Goal: Task Accomplishment & Management: Manage account settings

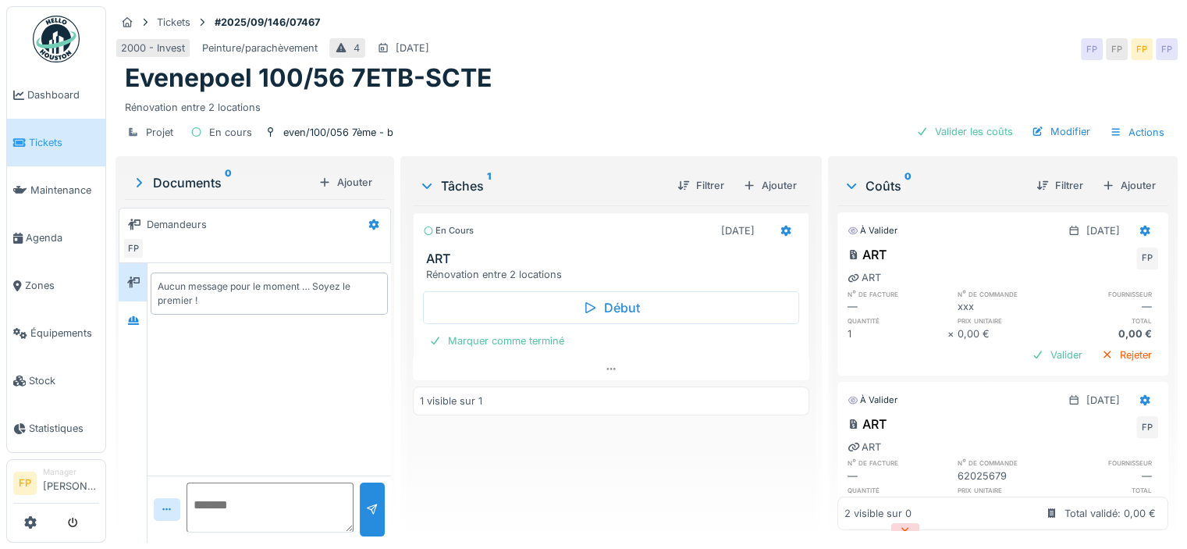
scroll to position [12, 0]
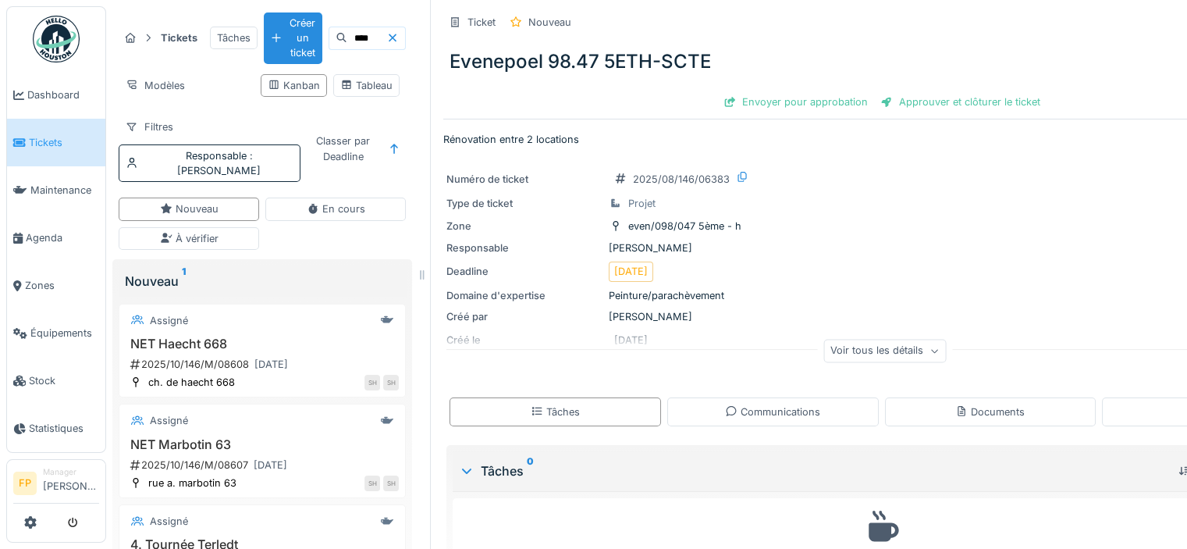
scroll to position [62, 0]
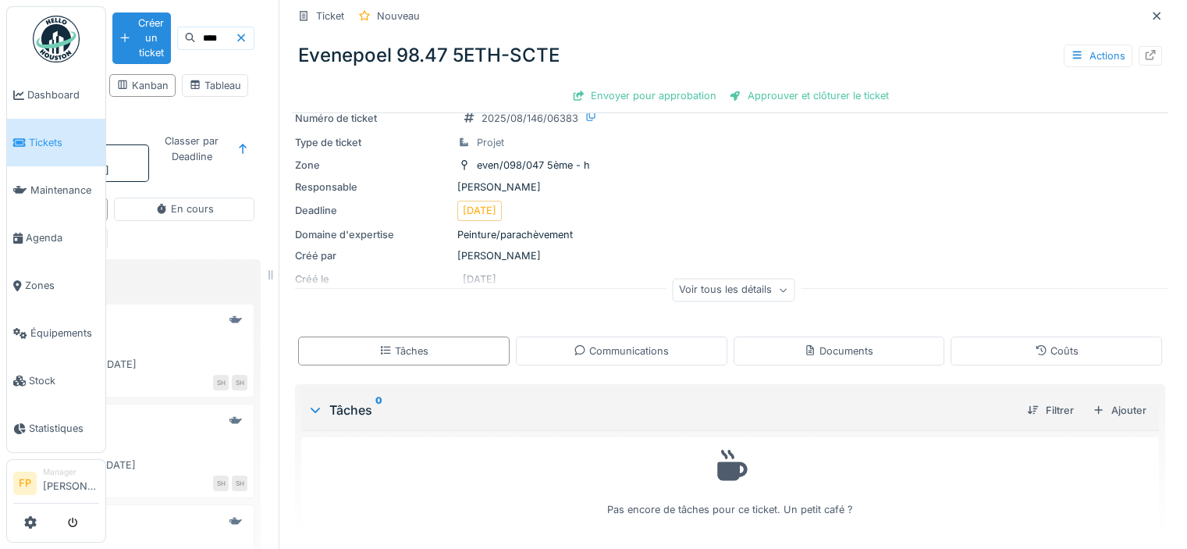
click at [46, 135] on span "Tickets" at bounding box center [64, 142] width 70 height 15
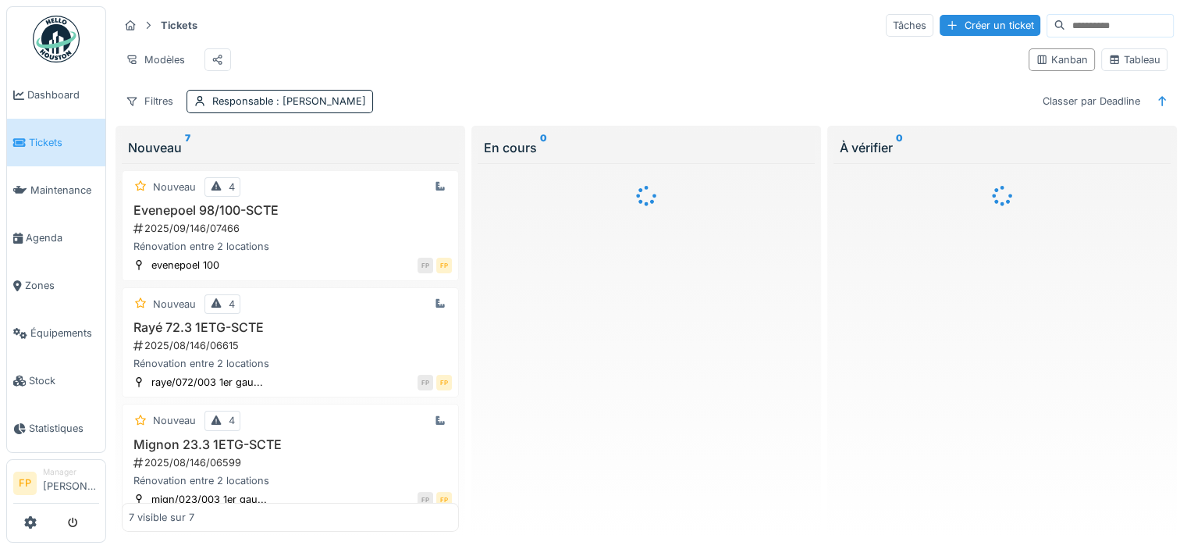
click at [1066, 23] on input at bounding box center [1120, 26] width 108 height 22
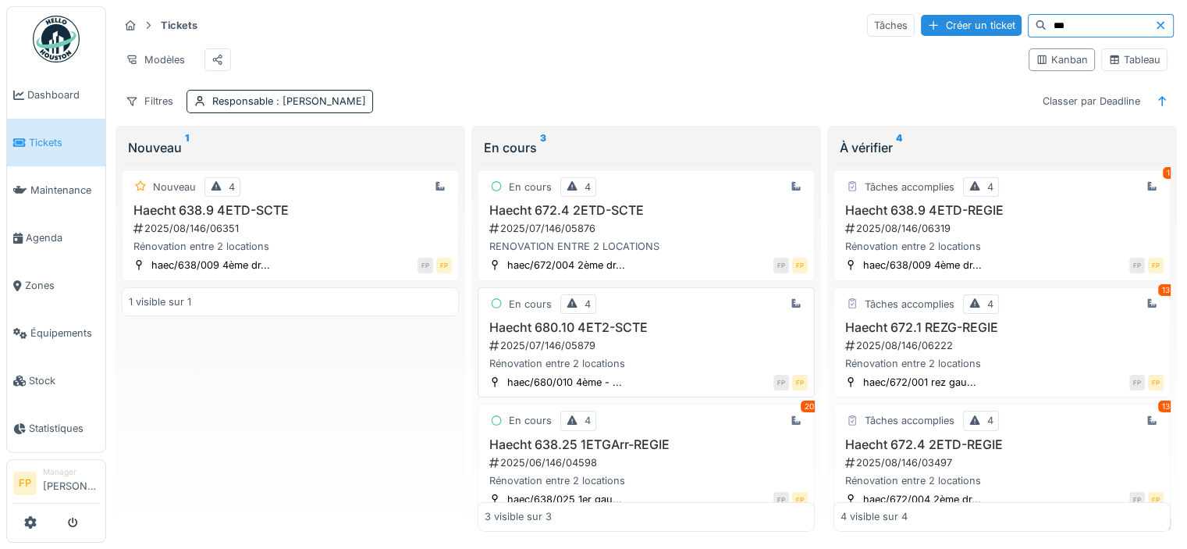
click at [539, 333] on h3 "Haecht 680.10 4ET2-SCTE" at bounding box center [646, 327] width 323 height 15
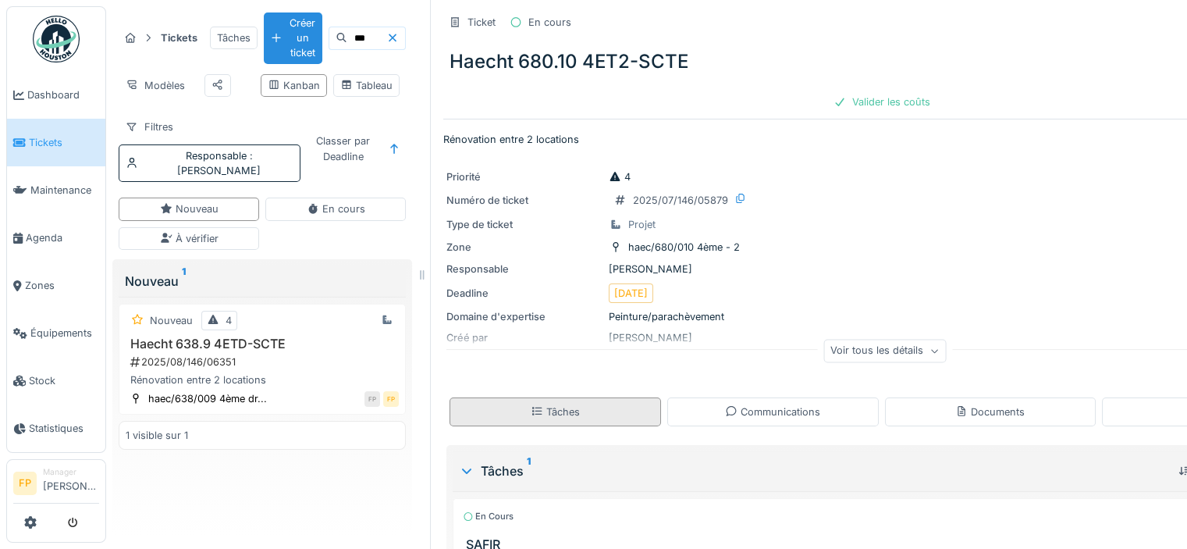
drag, startPoint x: 534, startPoint y: 418, endPoint x: 562, endPoint y: 398, distance: 34.2
click at [536, 418] on div "Tâches" at bounding box center [555, 411] width 49 height 15
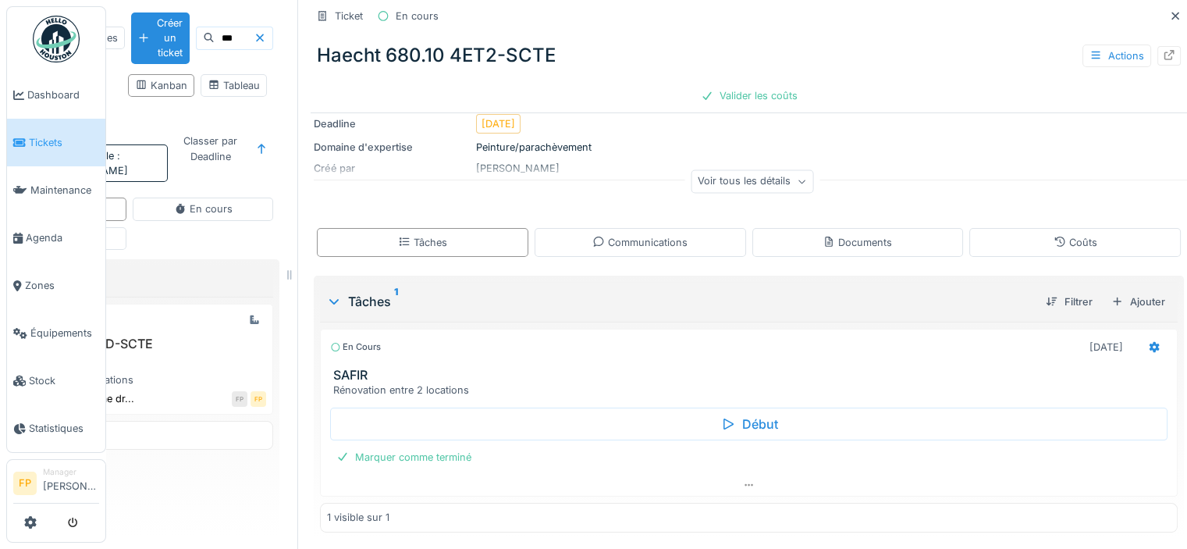
scroll to position [171, 0]
click at [1163, 50] on icon at bounding box center [1169, 55] width 12 height 10
click at [1169, 11] on icon at bounding box center [1175, 16] width 12 height 10
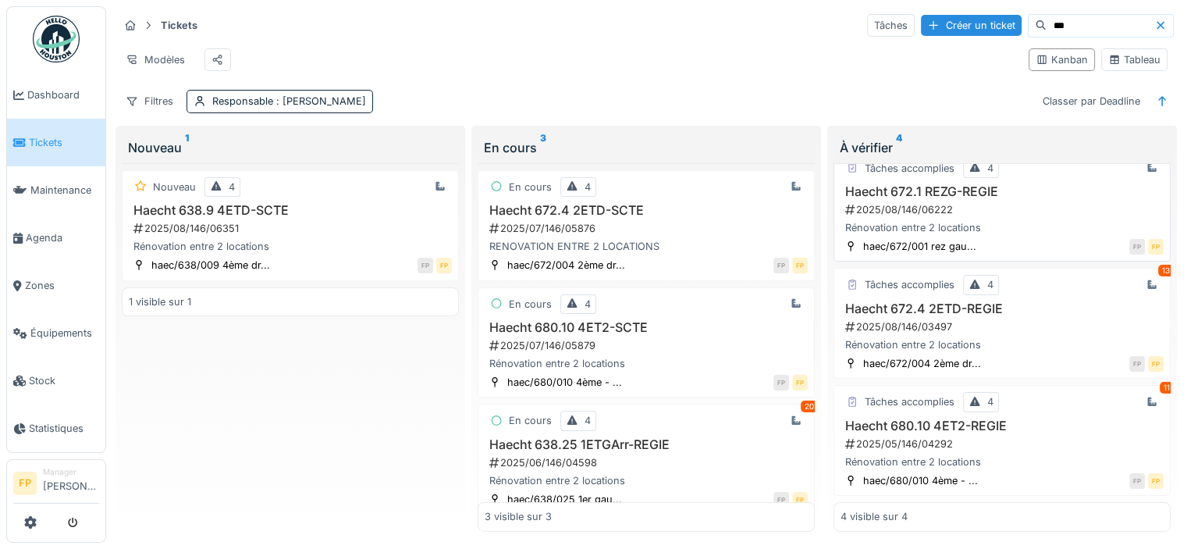
scroll to position [156, 0]
click at [962, 418] on h3 "Haecht 680.10 4ET2-REGIE" at bounding box center [1002, 425] width 323 height 15
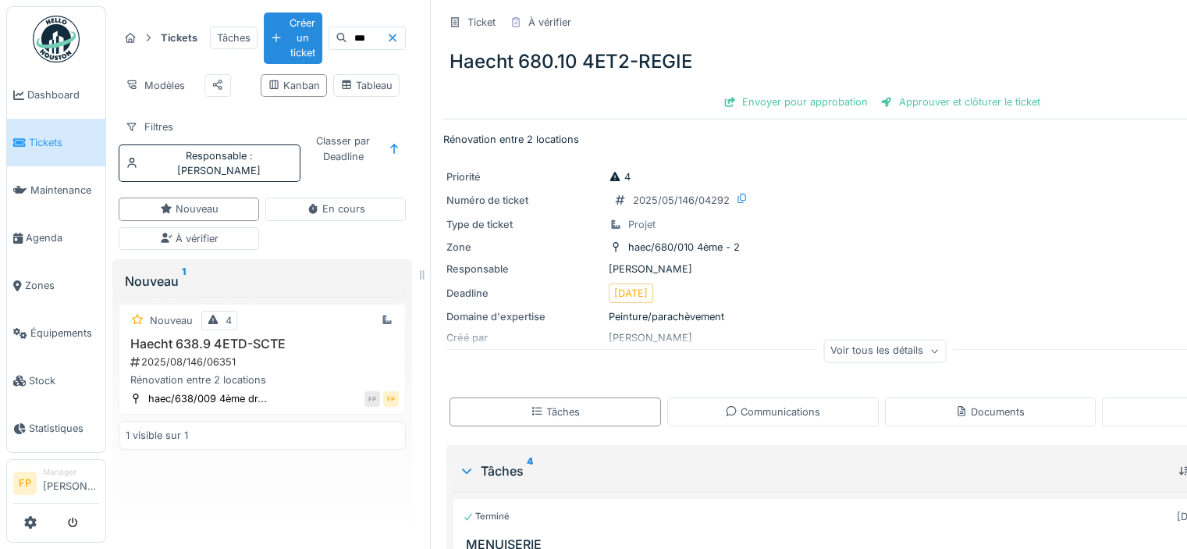
click at [557, 415] on div "Tâches" at bounding box center [555, 411] width 49 height 15
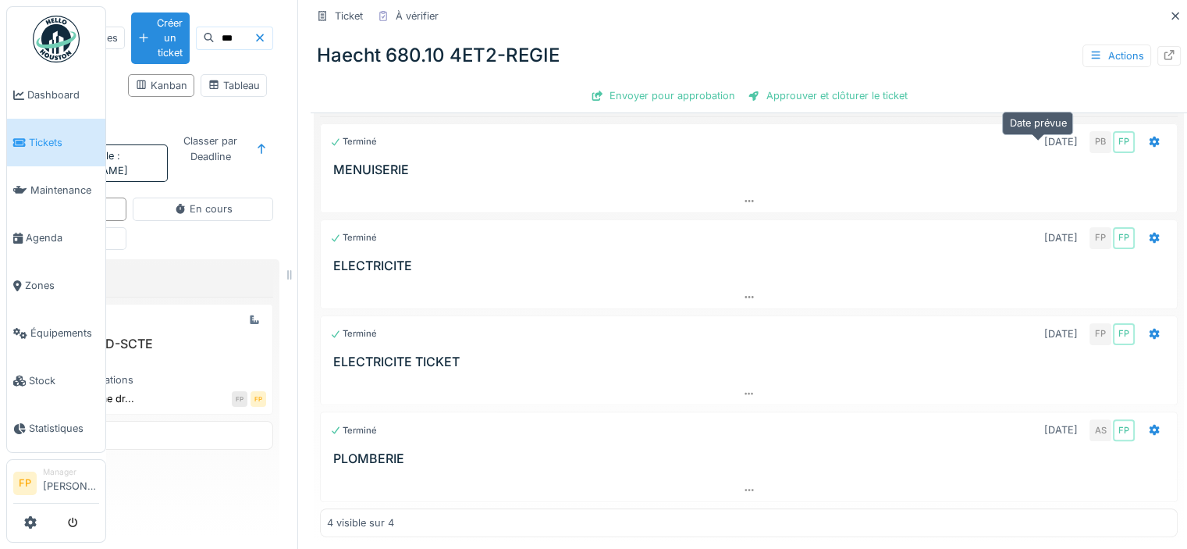
scroll to position [379, 0]
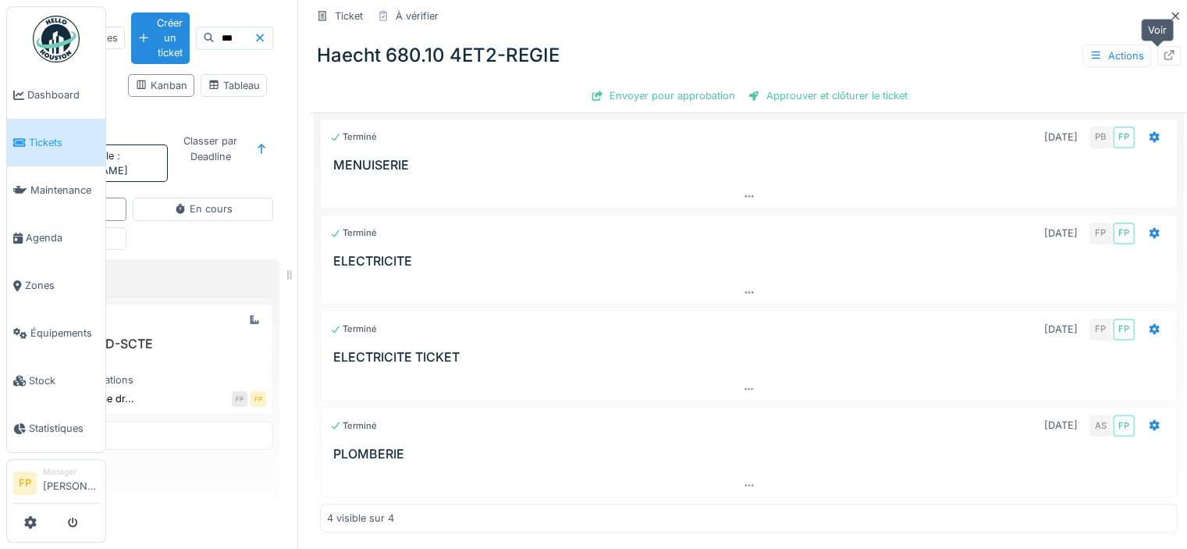
click at [1163, 50] on icon at bounding box center [1169, 55] width 12 height 10
click at [1172, 12] on icon at bounding box center [1176, 16] width 8 height 8
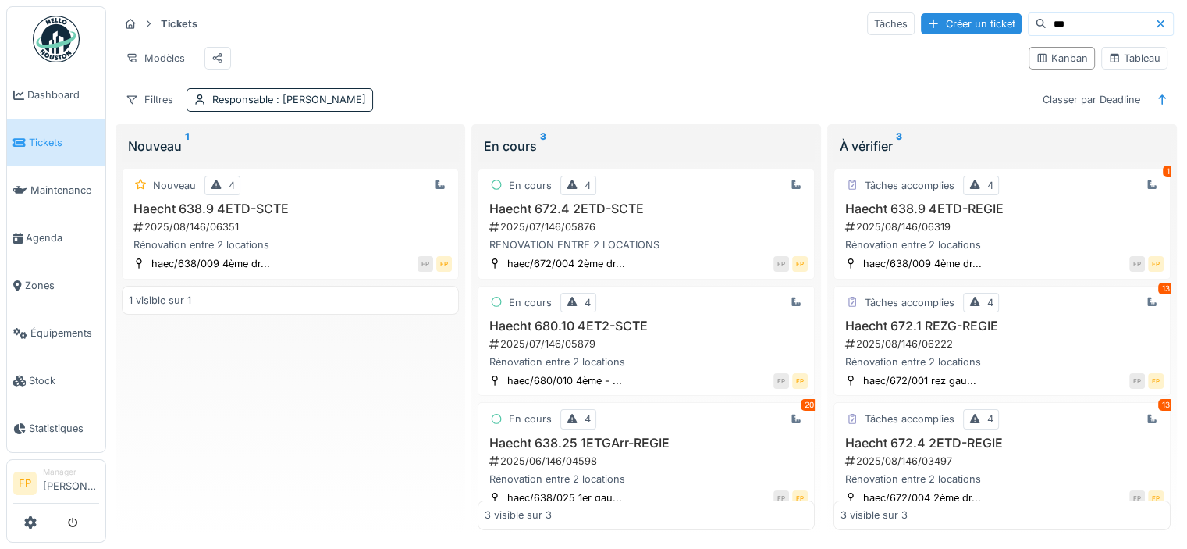
click at [1056, 17] on input "***" at bounding box center [1101, 24] width 108 height 22
type input "*"
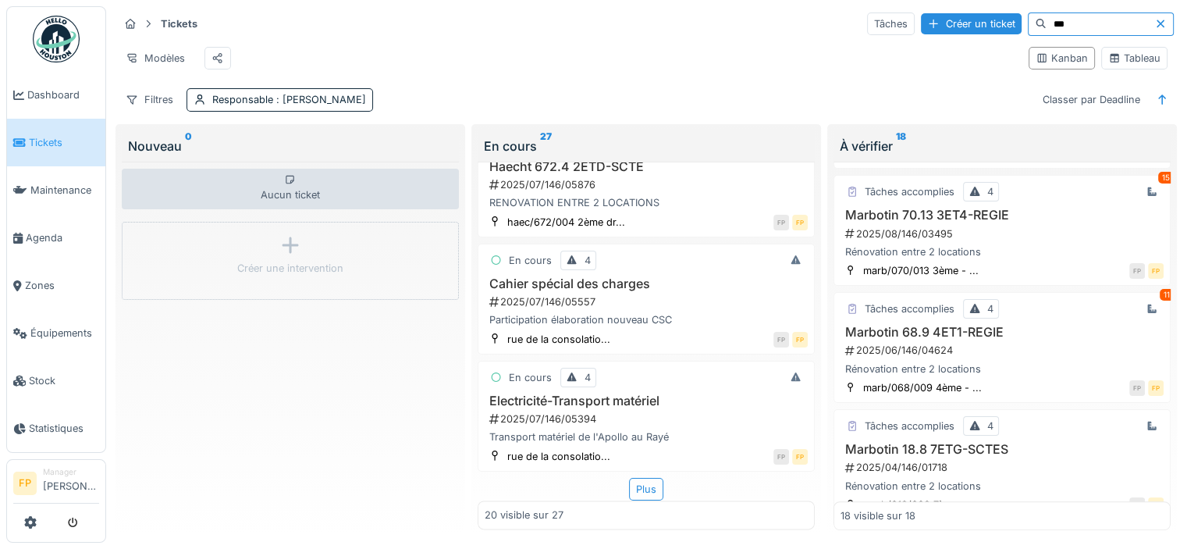
scroll to position [1171, 0]
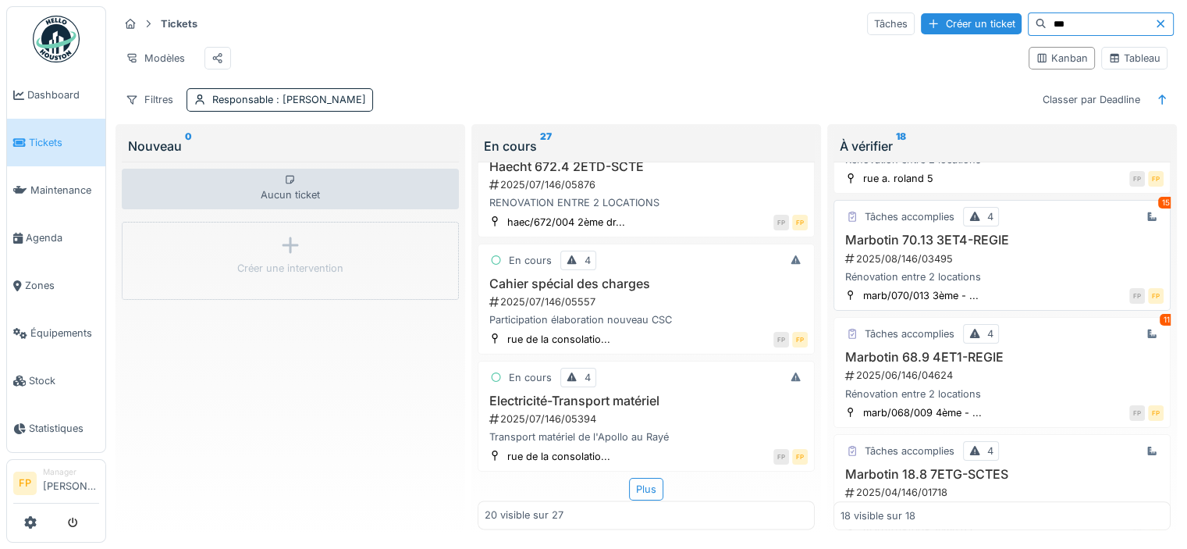
click at [916, 243] on h3 "Marbotin 70.13 3ET4-REGIE" at bounding box center [1002, 240] width 323 height 15
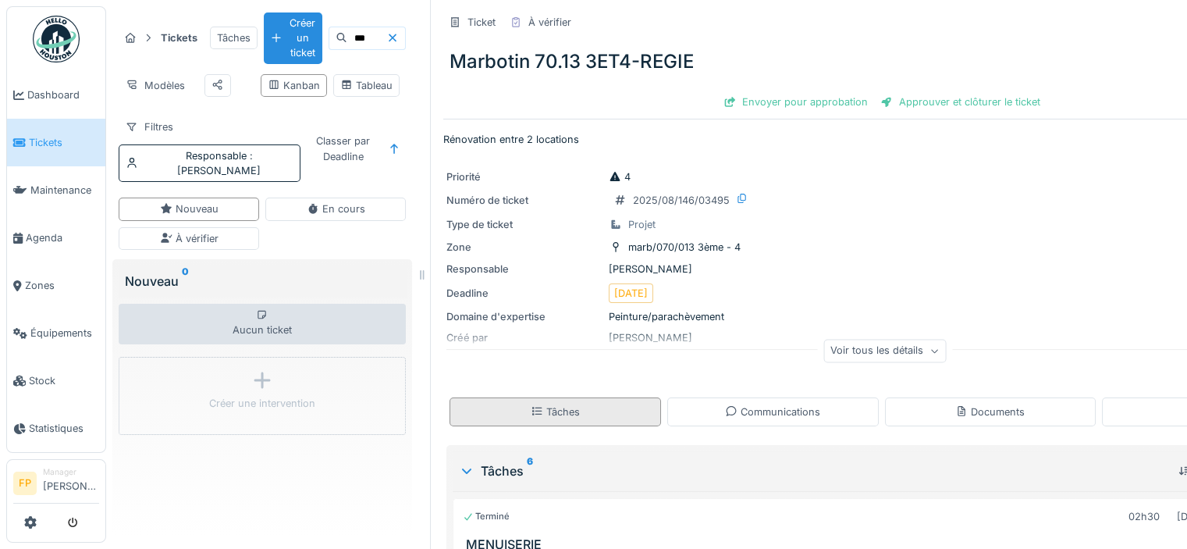
click at [584, 411] on div "Tâches" at bounding box center [556, 411] width 212 height 29
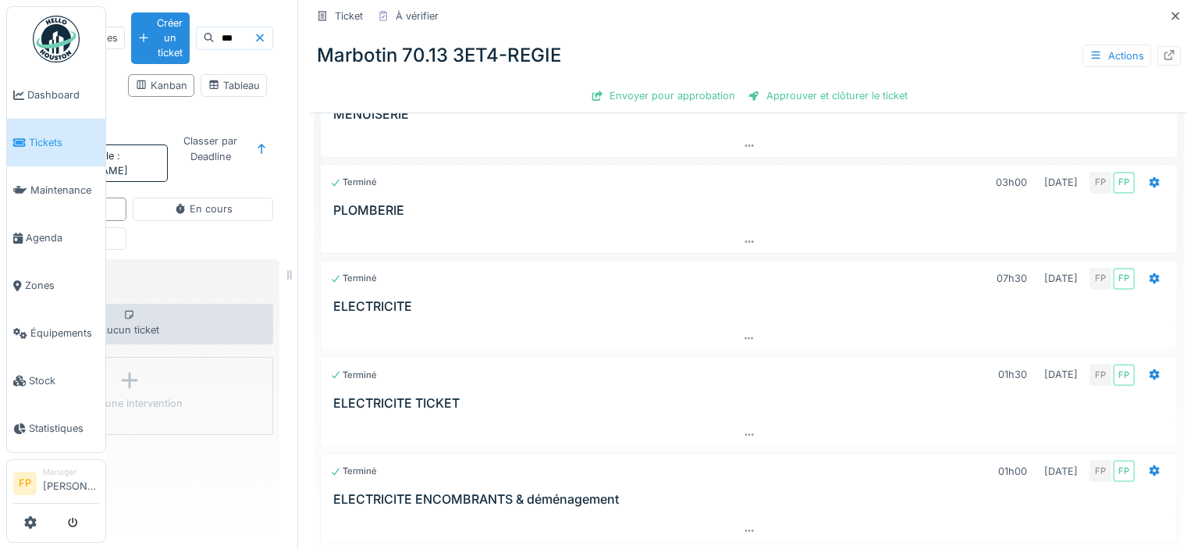
scroll to position [446, 0]
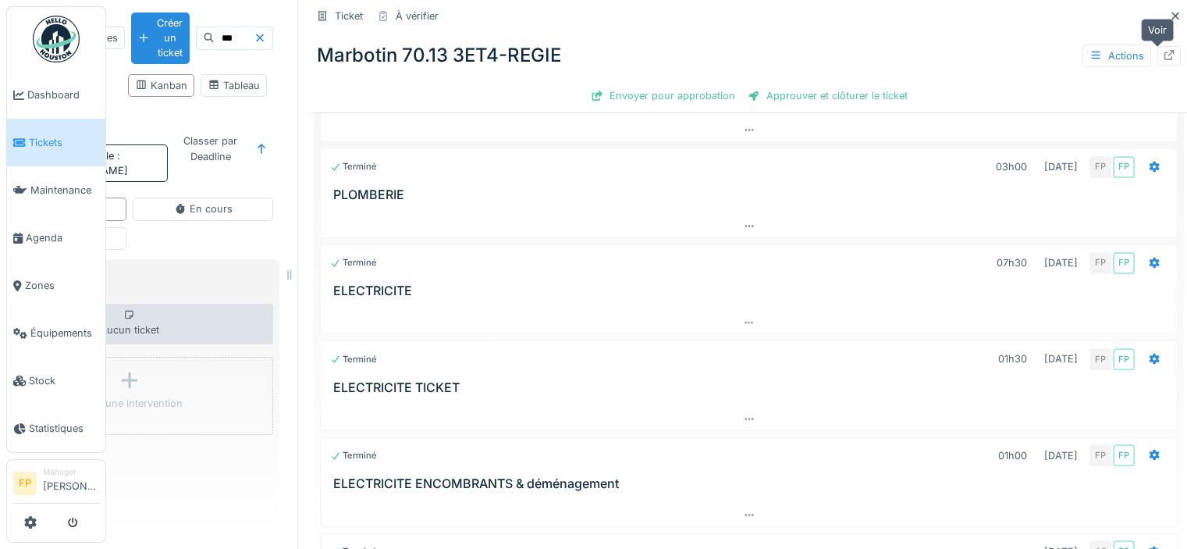
click at [1165, 59] on icon at bounding box center [1170, 55] width 10 height 10
click at [1172, 15] on icon at bounding box center [1176, 16] width 8 height 8
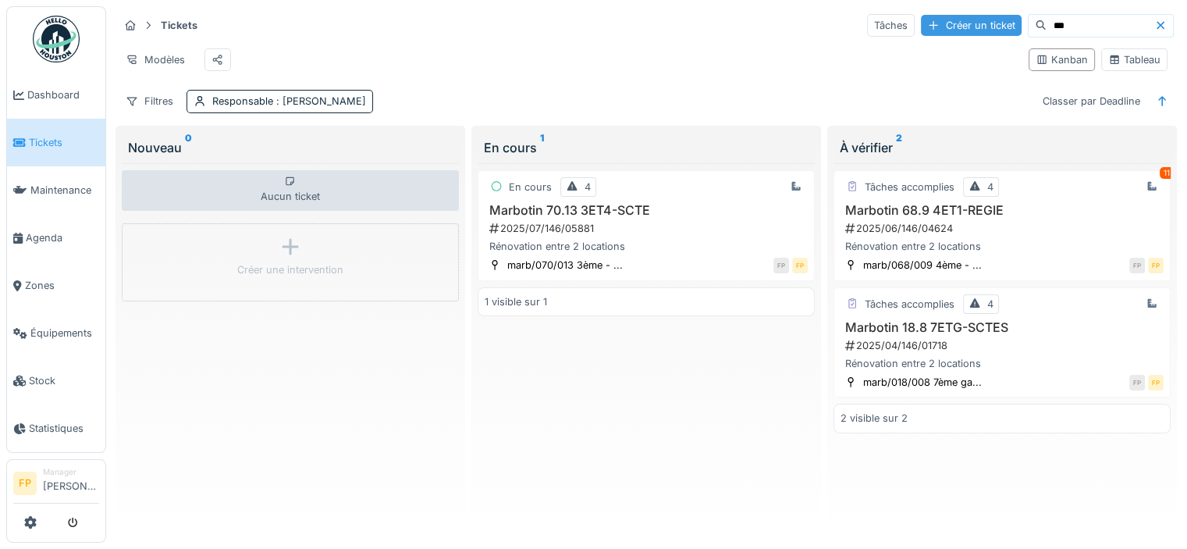
drag, startPoint x: 943, startPoint y: 22, endPoint x: 961, endPoint y: 24, distance: 18.1
click at [942, 24] on div "Tâches Créer un ticket ***" at bounding box center [1020, 25] width 307 height 23
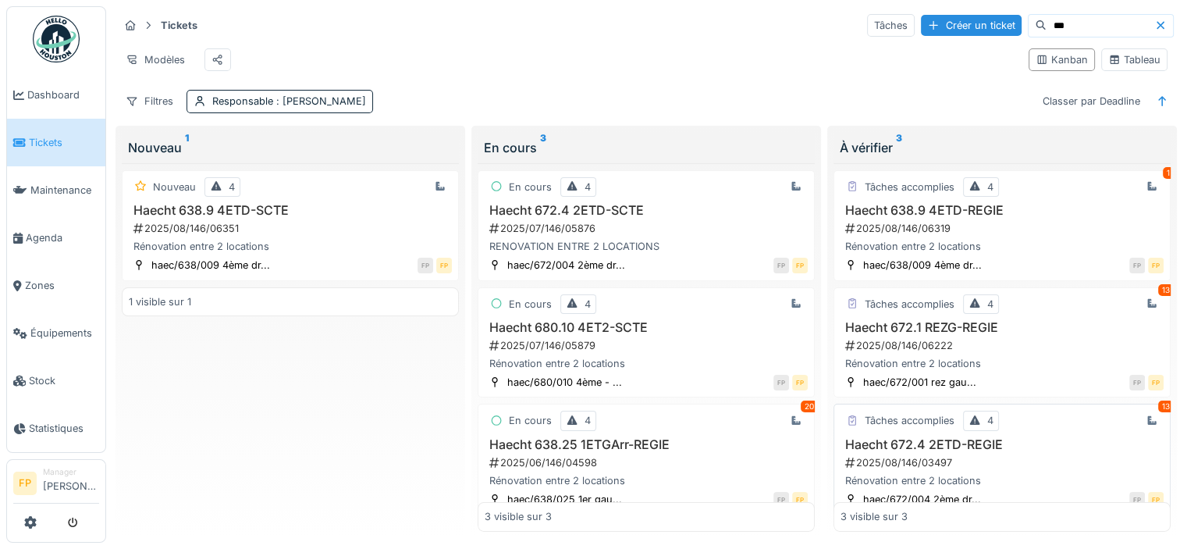
type input "***"
click at [950, 447] on h3 "Haecht 672.4 2ETD-REGIE" at bounding box center [1002, 444] width 323 height 15
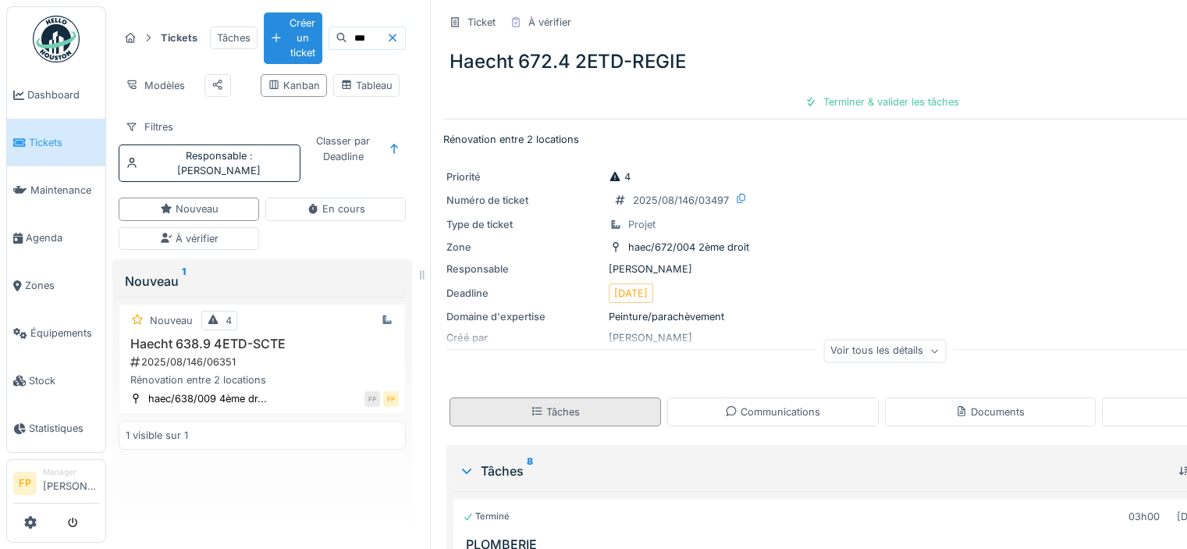
click at [596, 412] on div "Tâches" at bounding box center [556, 411] width 212 height 29
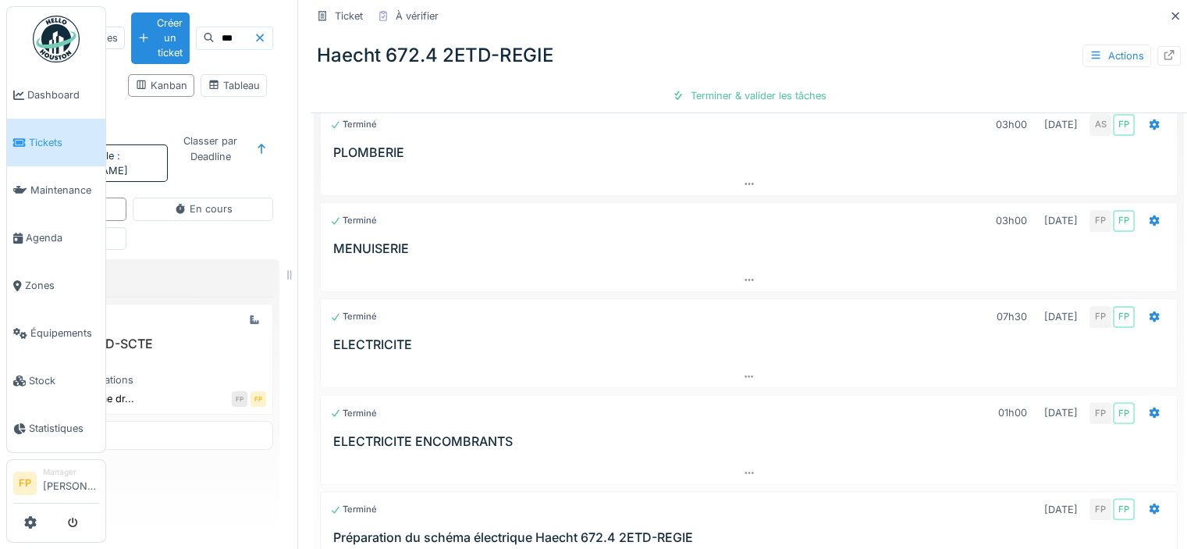
scroll to position [446, 0]
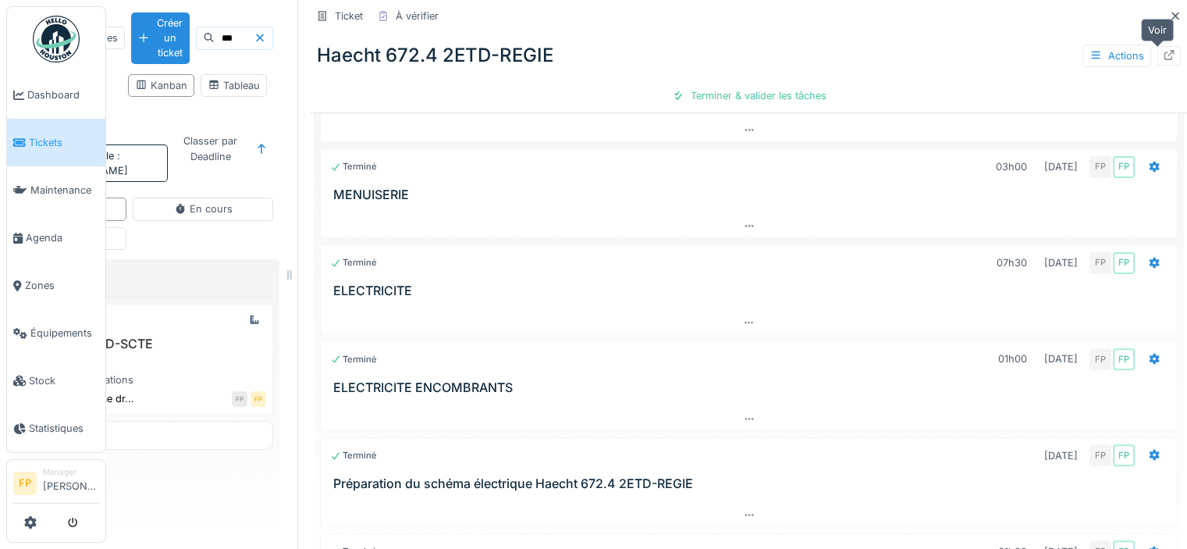
click at [1163, 56] on icon at bounding box center [1169, 55] width 12 height 10
click at [1169, 13] on icon at bounding box center [1175, 16] width 12 height 10
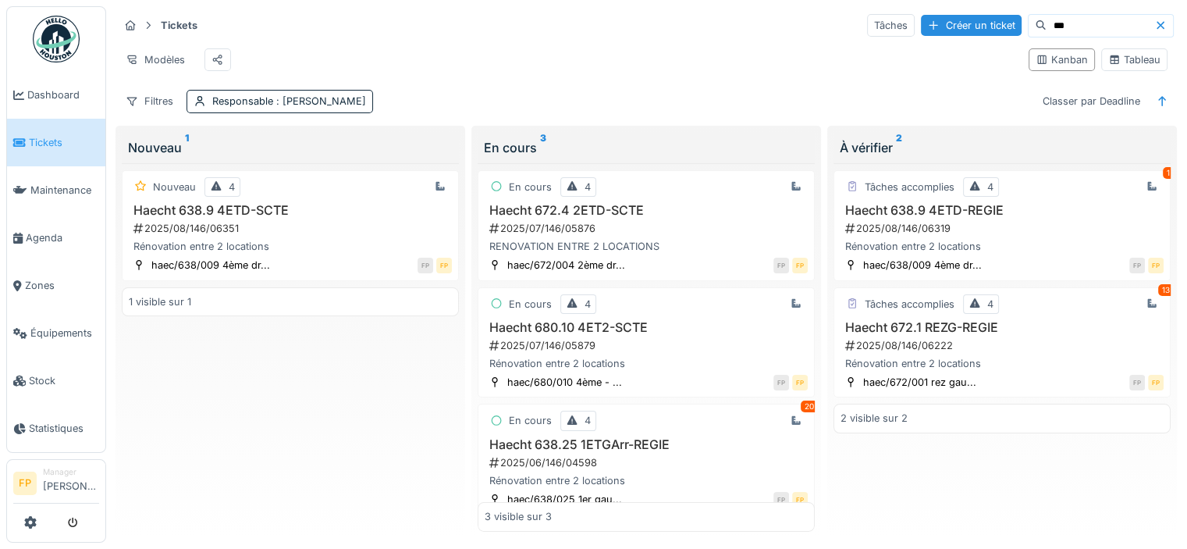
click at [1155, 22] on icon at bounding box center [1161, 25] width 12 height 10
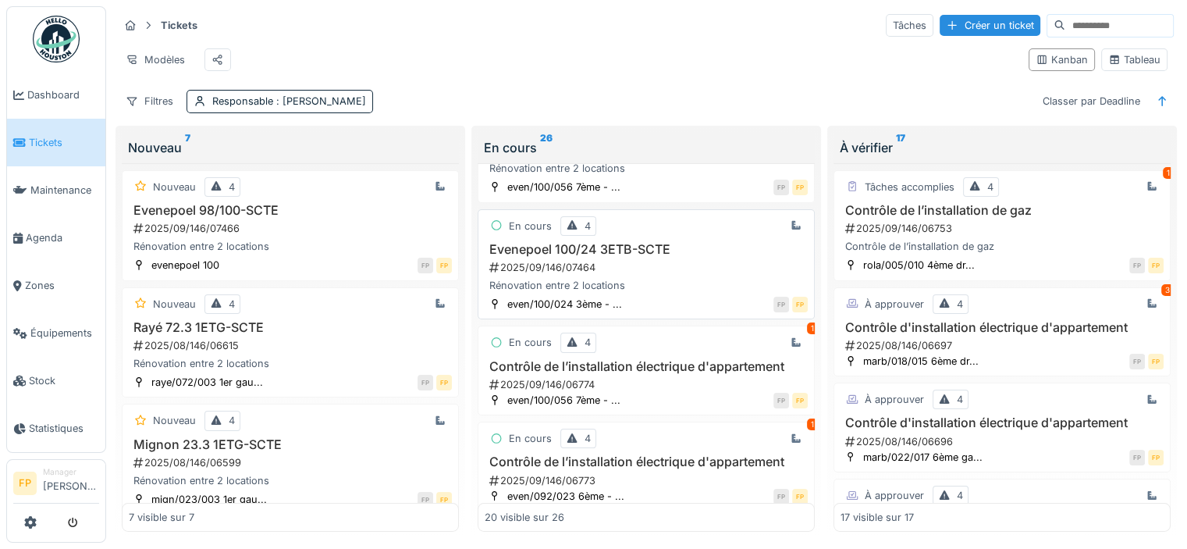
scroll to position [156, 0]
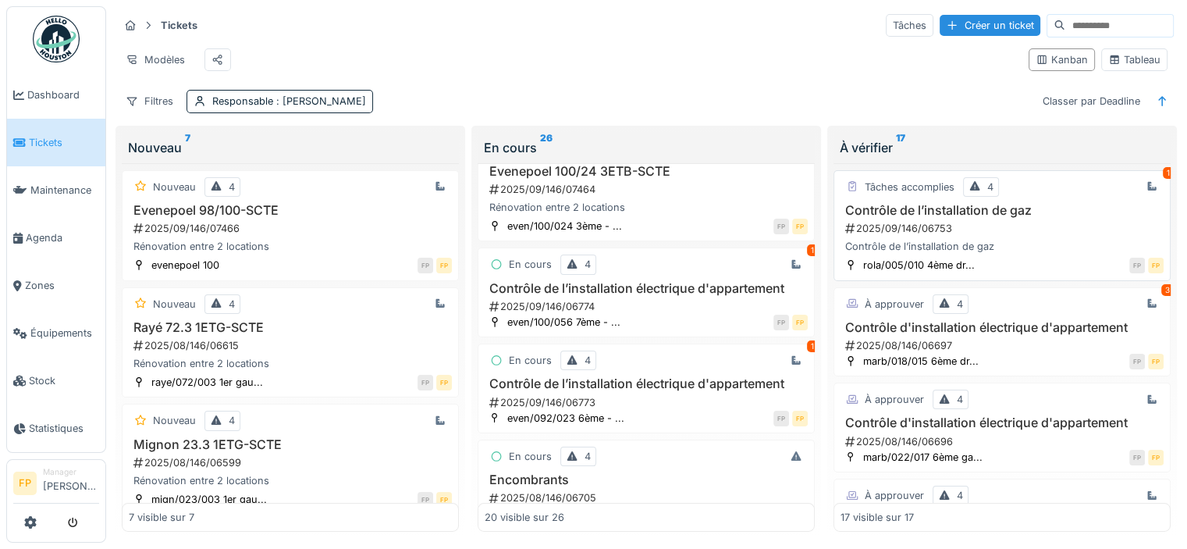
click at [929, 218] on h3 "Contrôle de l’installation de gaz" at bounding box center [1002, 210] width 323 height 15
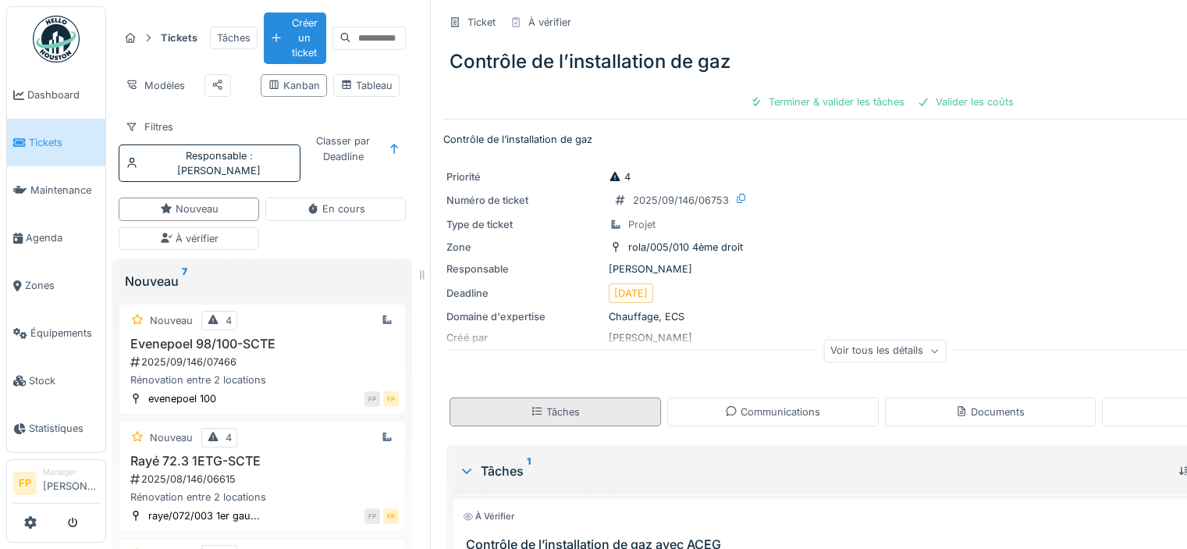
click at [581, 411] on div "Tâches" at bounding box center [556, 411] width 212 height 29
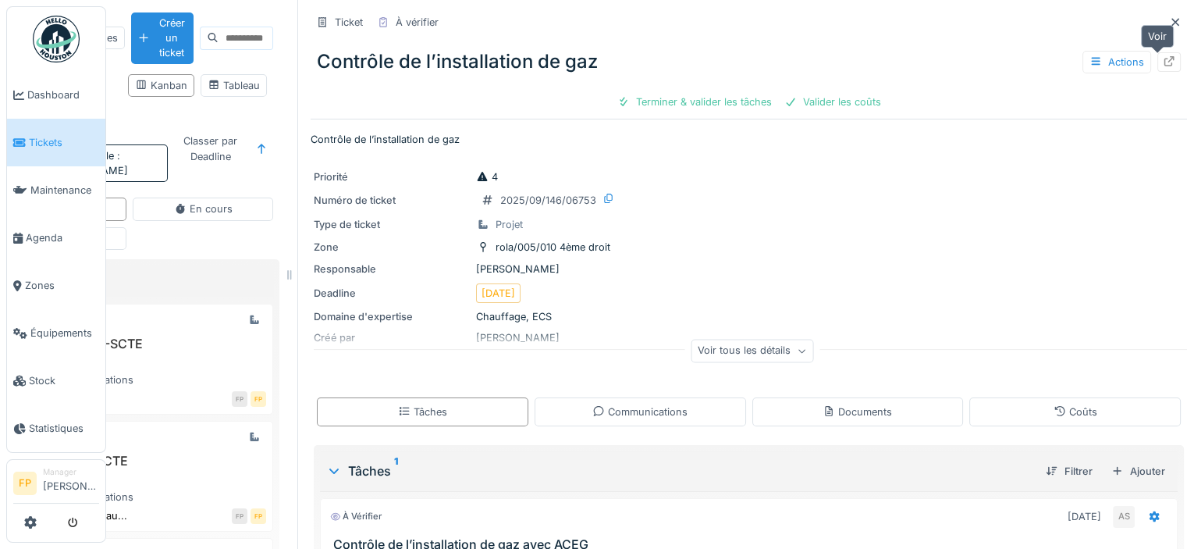
click at [1163, 59] on icon at bounding box center [1169, 61] width 12 height 10
click at [1169, 20] on icon at bounding box center [1175, 22] width 12 height 10
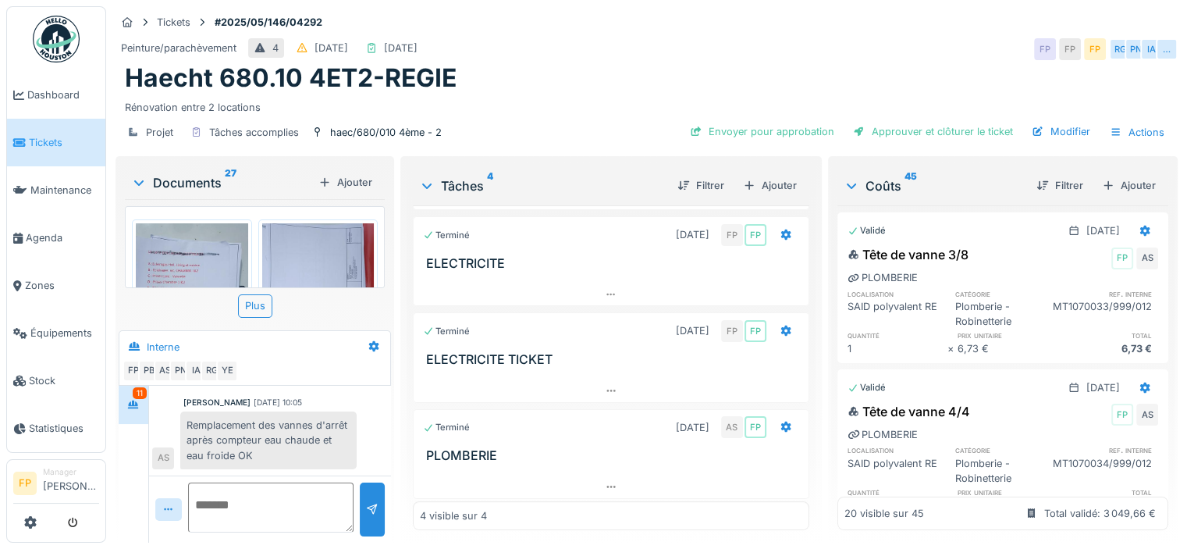
scroll to position [12, 0]
drag, startPoint x: 948, startPoint y: 123, endPoint x: 956, endPoint y: 122, distance: 8.6
click at [949, 123] on div "Approuver et clôturer le ticket" at bounding box center [933, 131] width 173 height 21
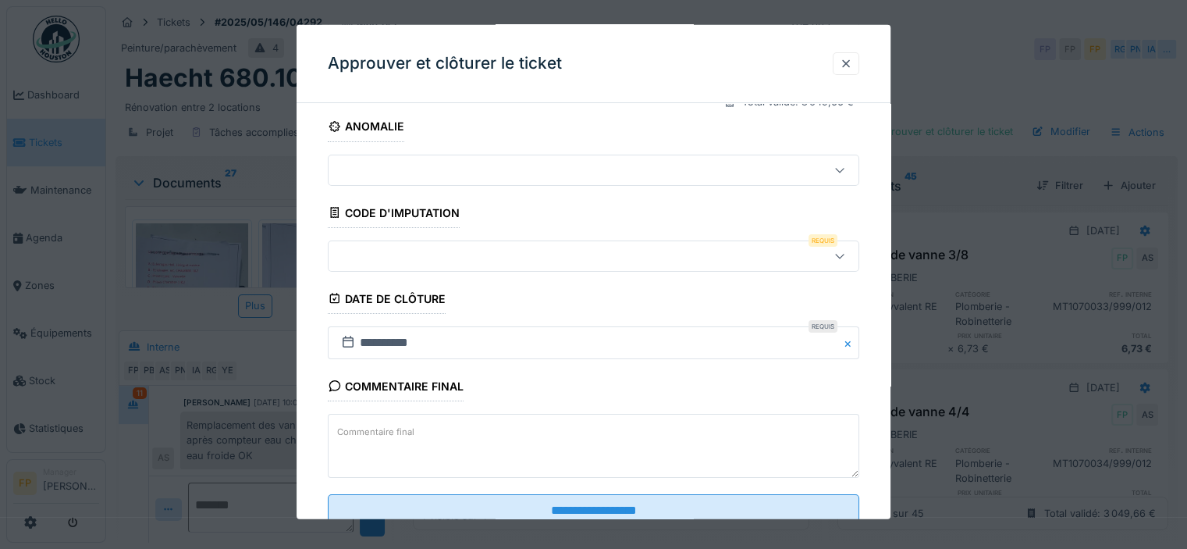
click at [428, 255] on div at bounding box center [561, 255] width 453 height 17
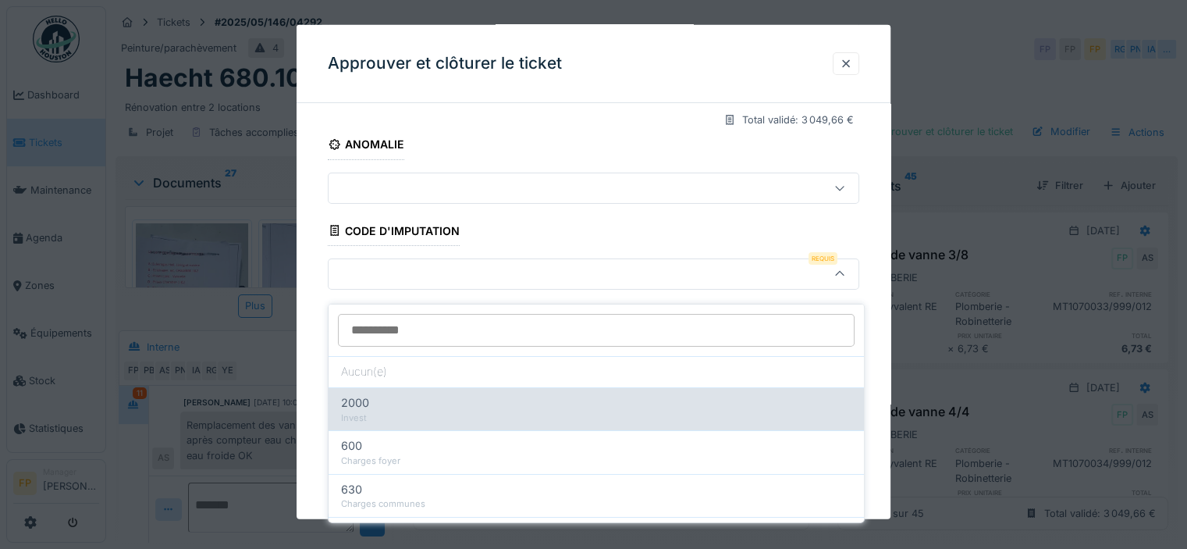
click at [412, 394] on div "2000" at bounding box center [596, 402] width 511 height 17
type input "***"
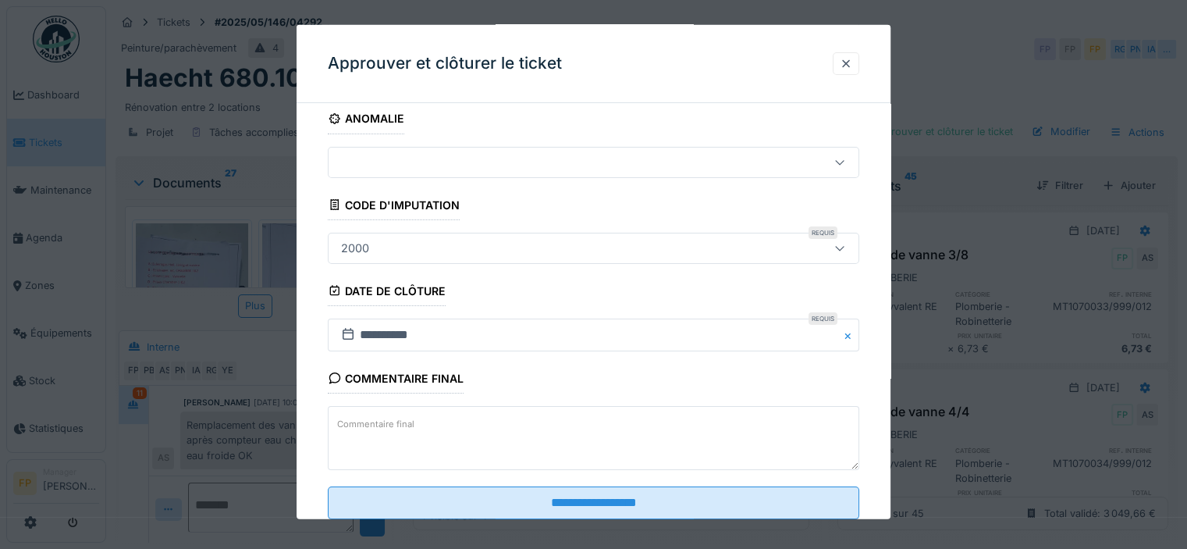
scroll to position [283, 0]
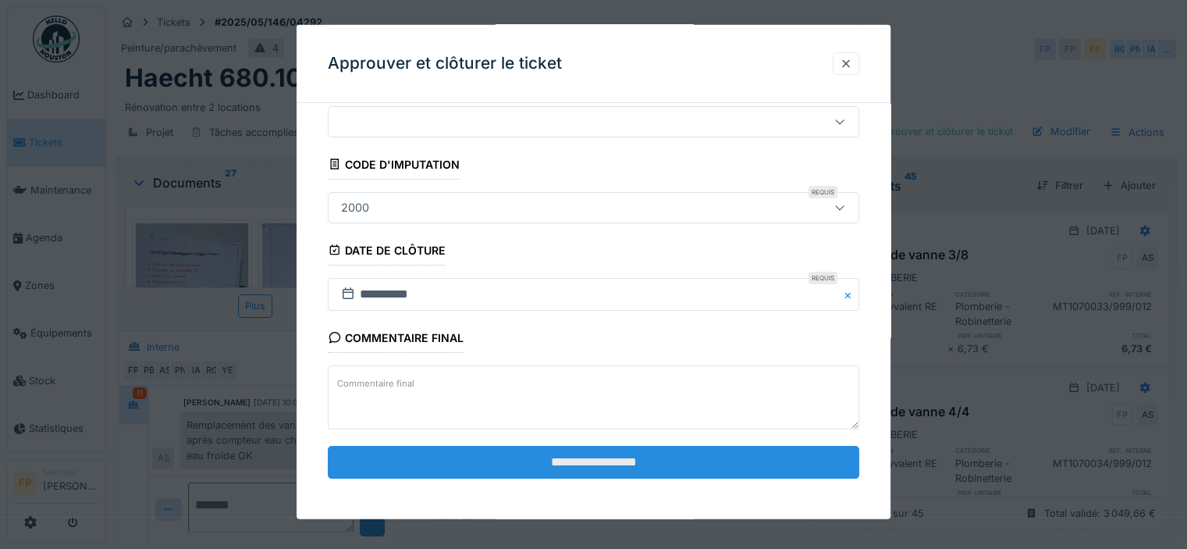
click at [582, 454] on input "**********" at bounding box center [594, 462] width 532 height 33
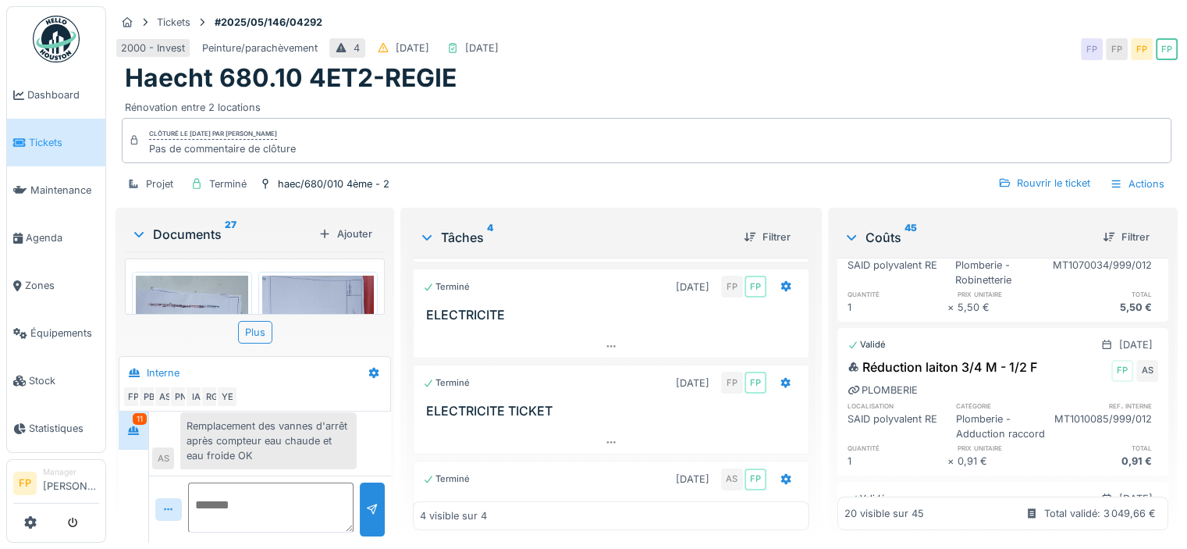
scroll to position [0, 0]
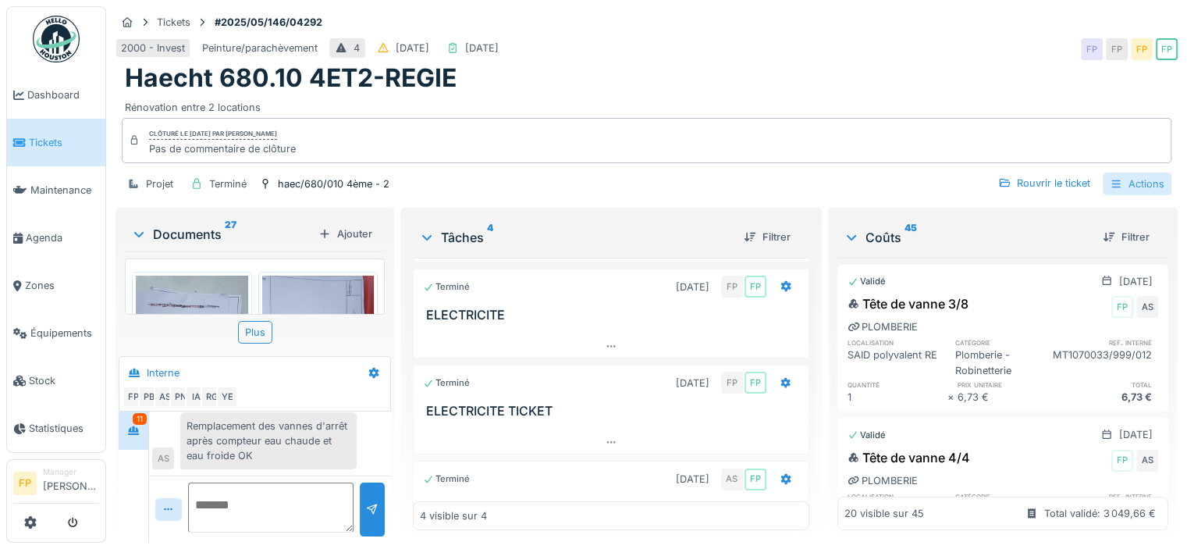
click at [1146, 174] on div "Actions" at bounding box center [1137, 184] width 69 height 23
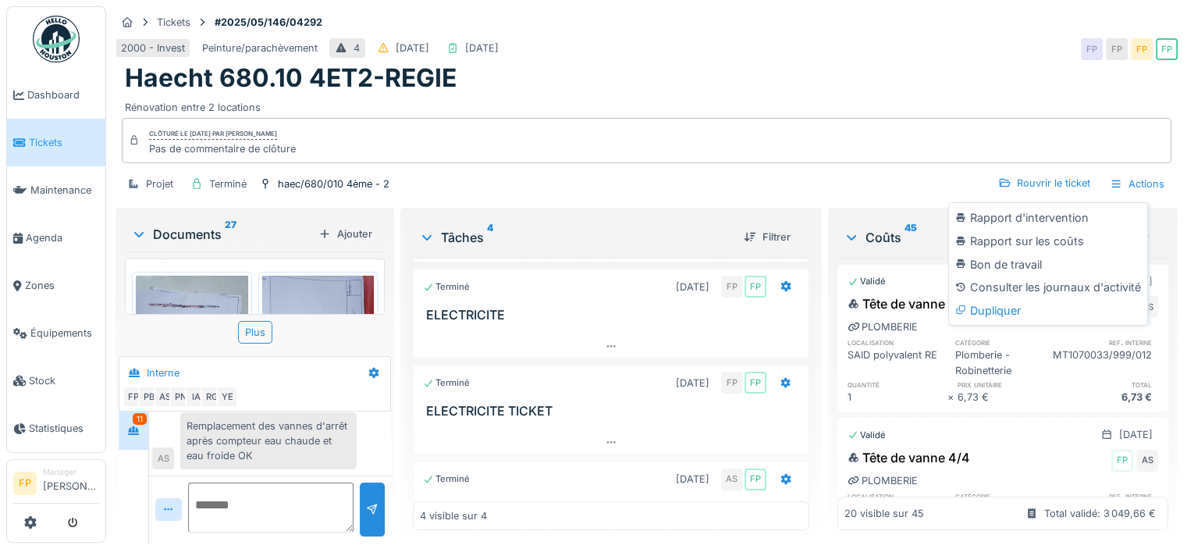
click at [1037, 235] on div "Rapport sur les coûts" at bounding box center [1048, 241] width 192 height 23
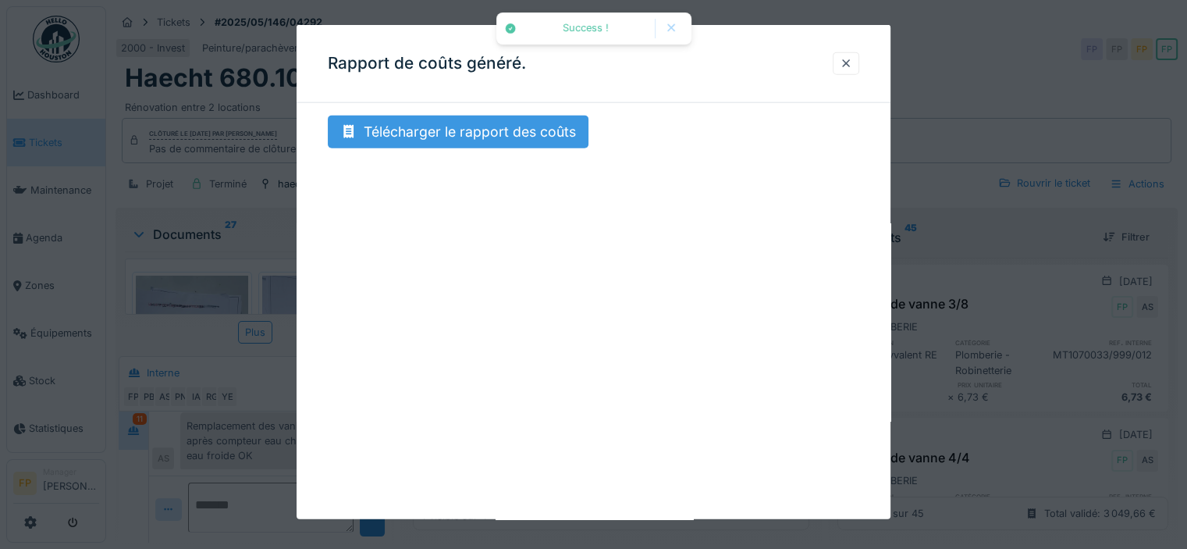
click at [490, 127] on div "Télécharger le rapport des coûts" at bounding box center [458, 132] width 261 height 33
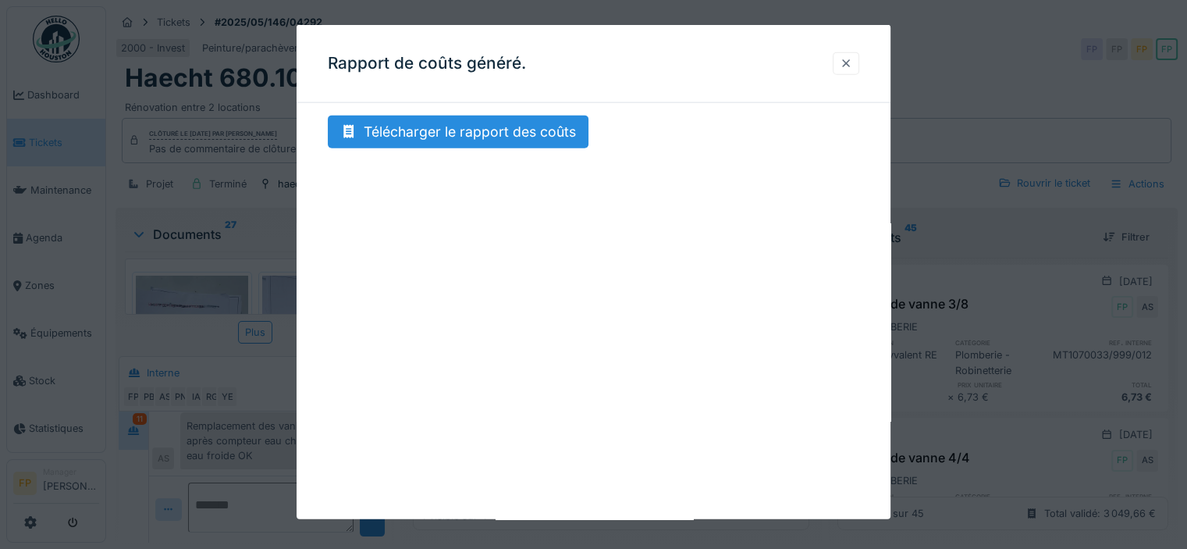
click at [853, 58] on div at bounding box center [846, 63] width 12 height 15
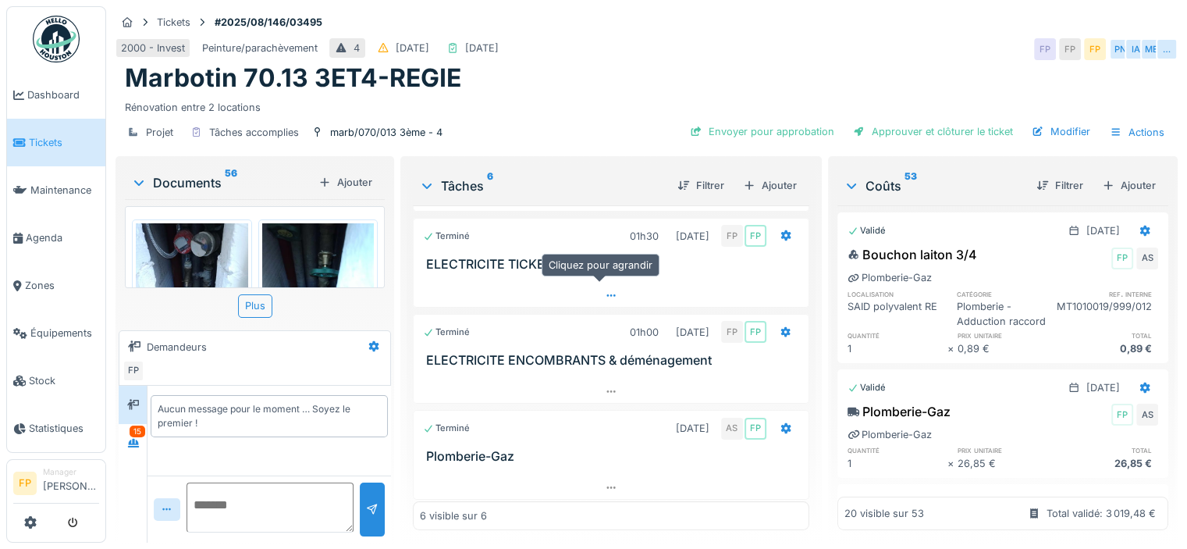
scroll to position [12, 0]
click at [958, 123] on div "Approuver et clôturer le ticket" at bounding box center [933, 131] width 173 height 21
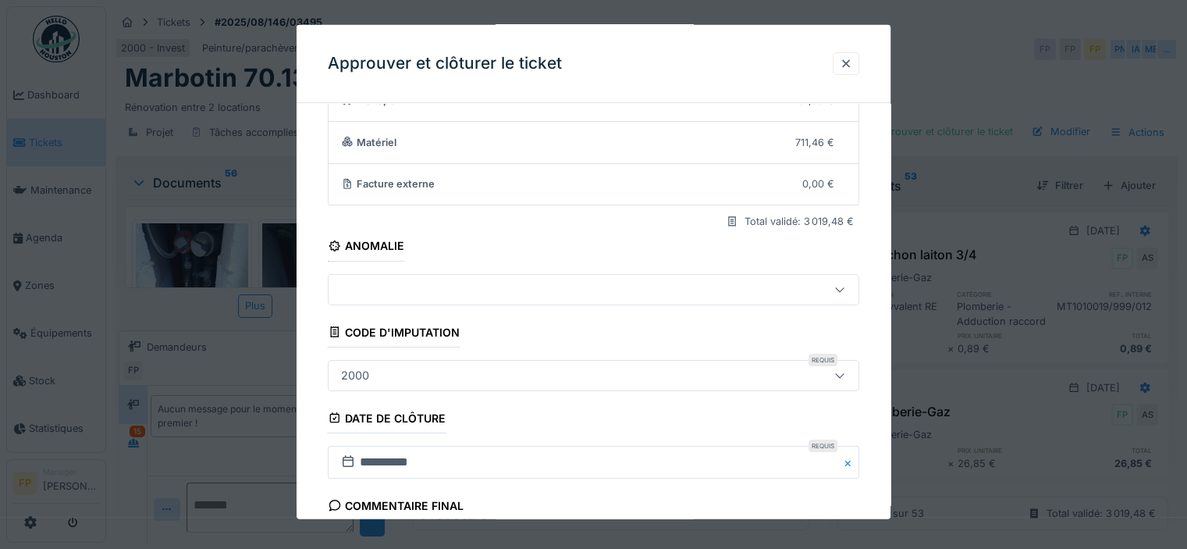
scroll to position [283, 0]
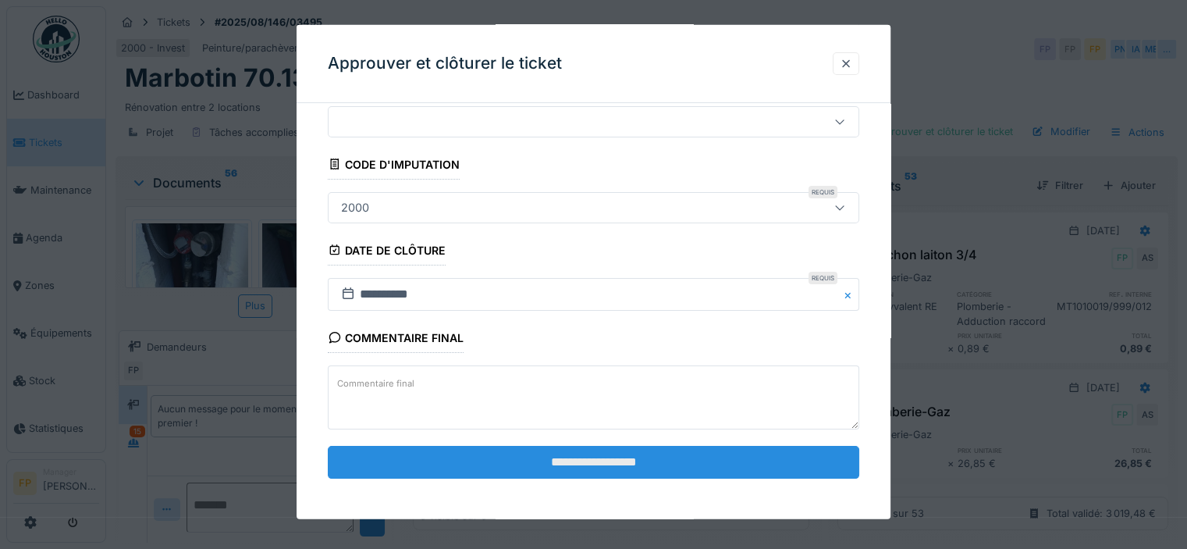
click at [603, 461] on input "**********" at bounding box center [594, 462] width 532 height 33
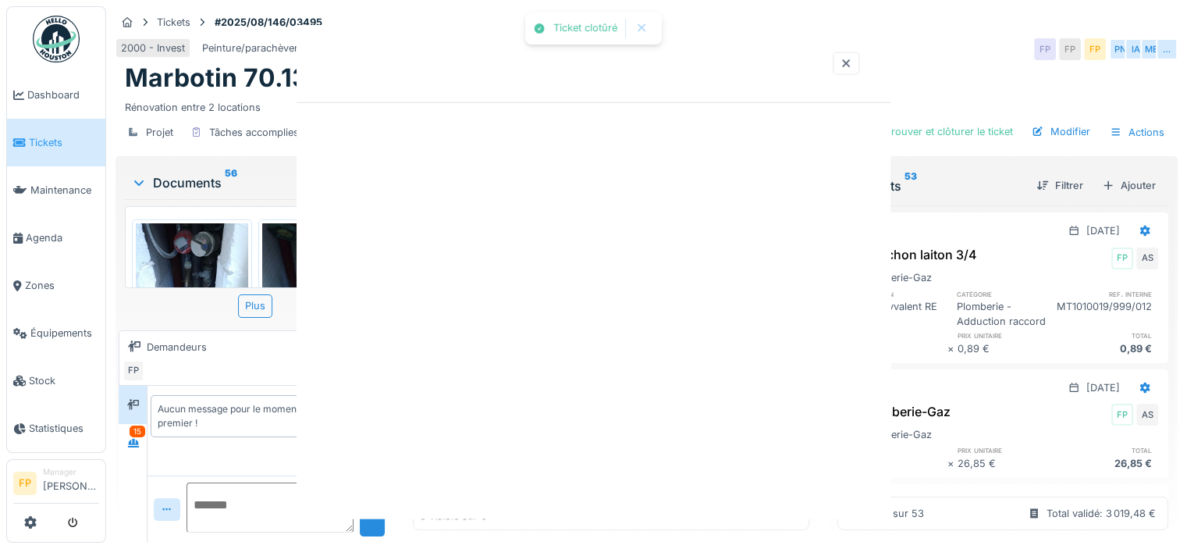
scroll to position [0, 0]
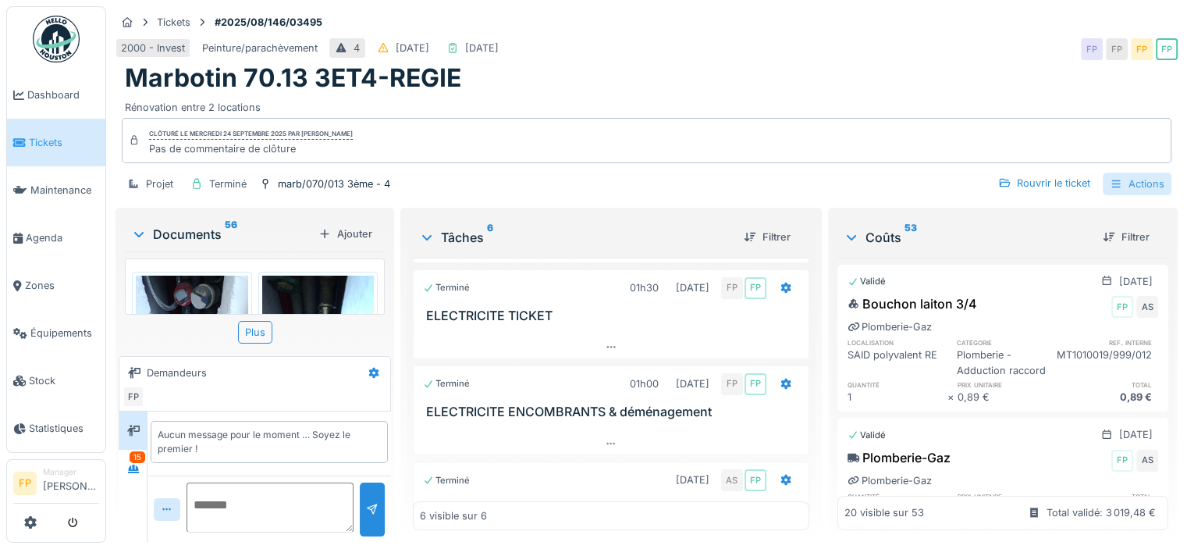
click at [1122, 173] on div "Actions" at bounding box center [1137, 184] width 69 height 23
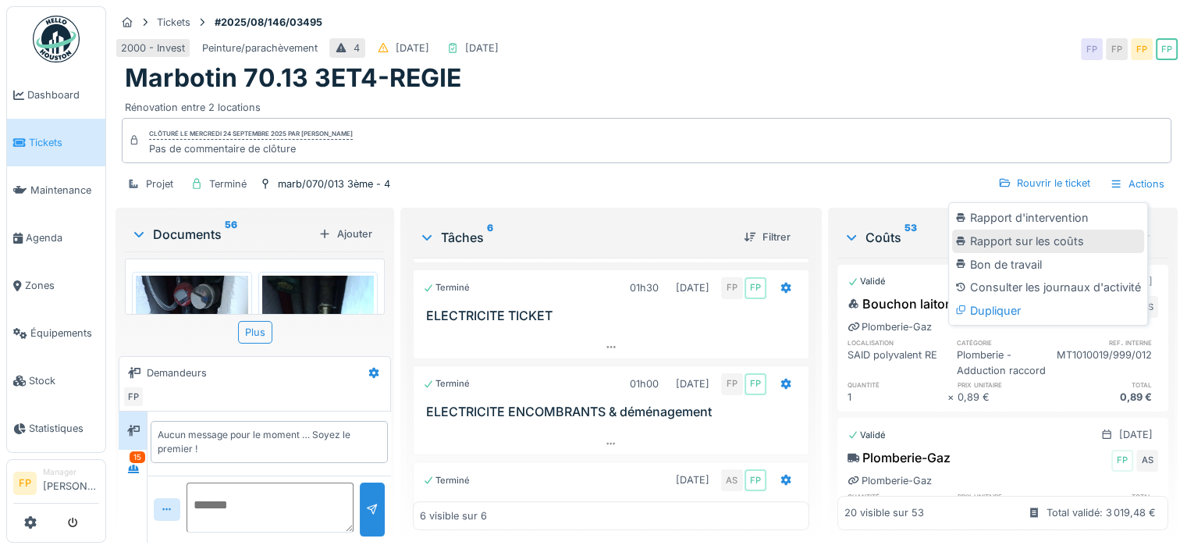
click at [1034, 230] on div "Rapport sur les coûts" at bounding box center [1048, 241] width 192 height 23
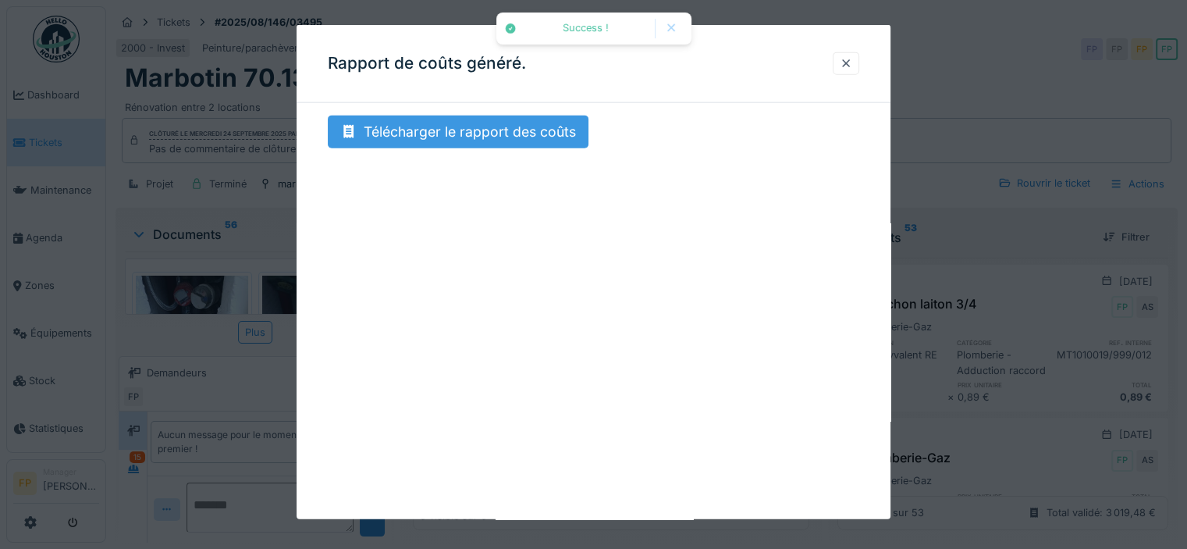
click at [510, 126] on div "Télécharger le rapport des coûts" at bounding box center [458, 132] width 261 height 33
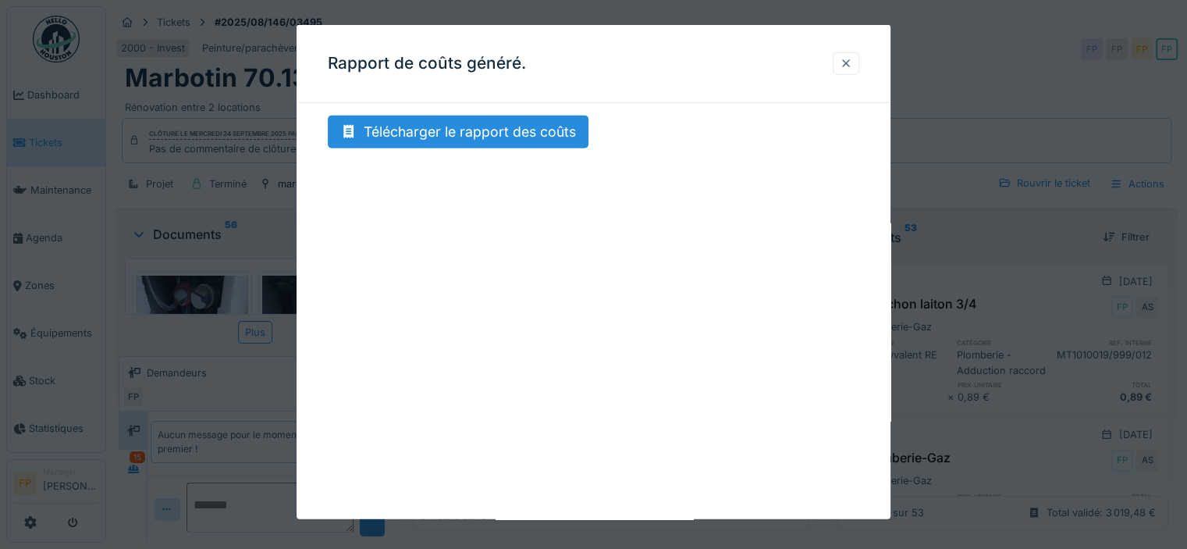
click at [851, 64] on div at bounding box center [846, 63] width 12 height 15
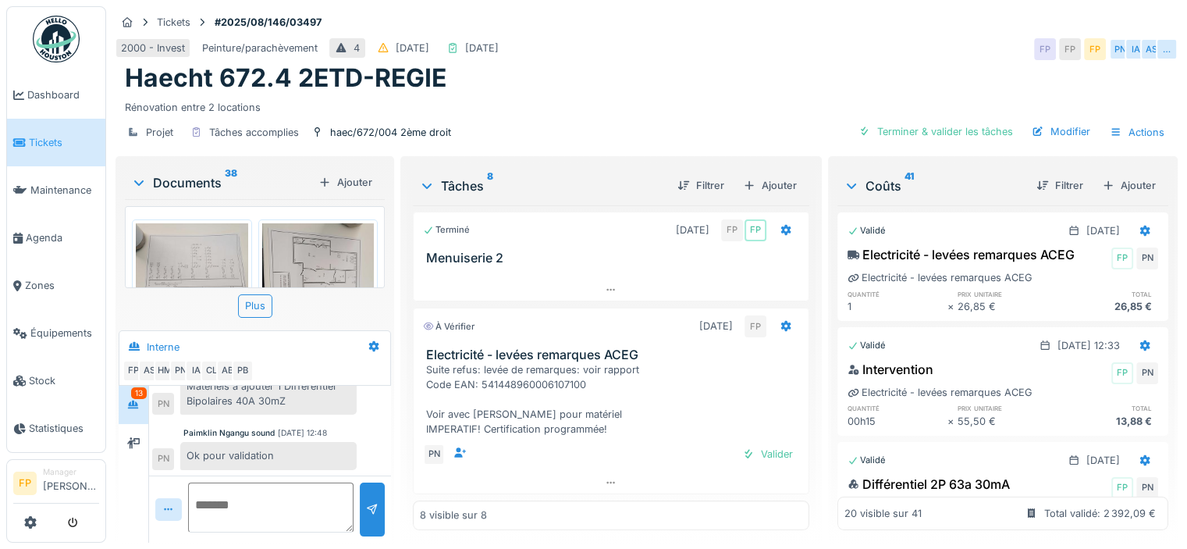
scroll to position [12, 0]
click at [592, 472] on div at bounding box center [611, 483] width 395 height 23
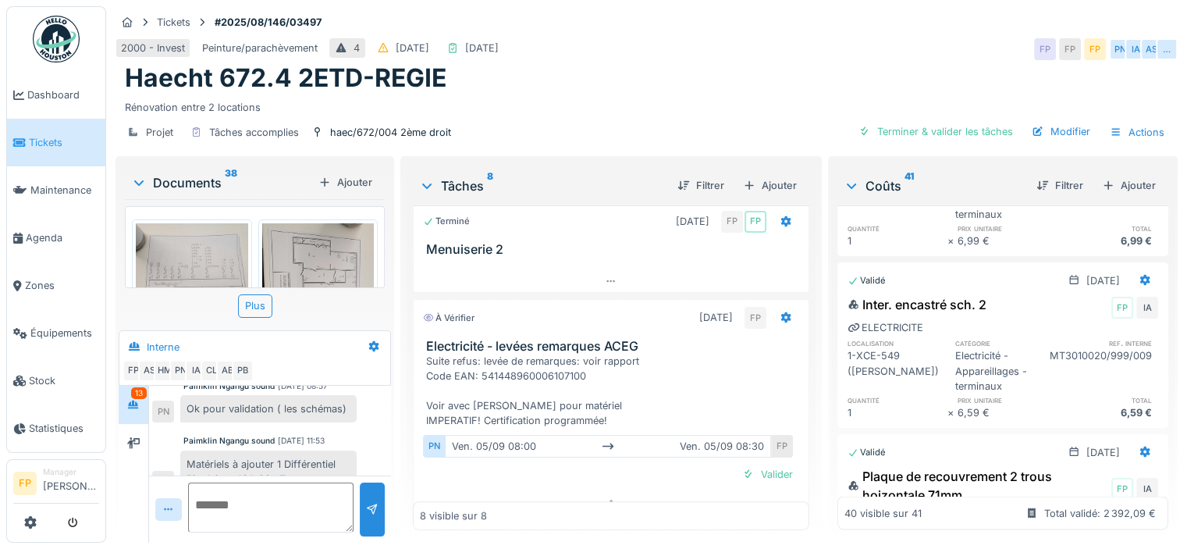
scroll to position [935, 0]
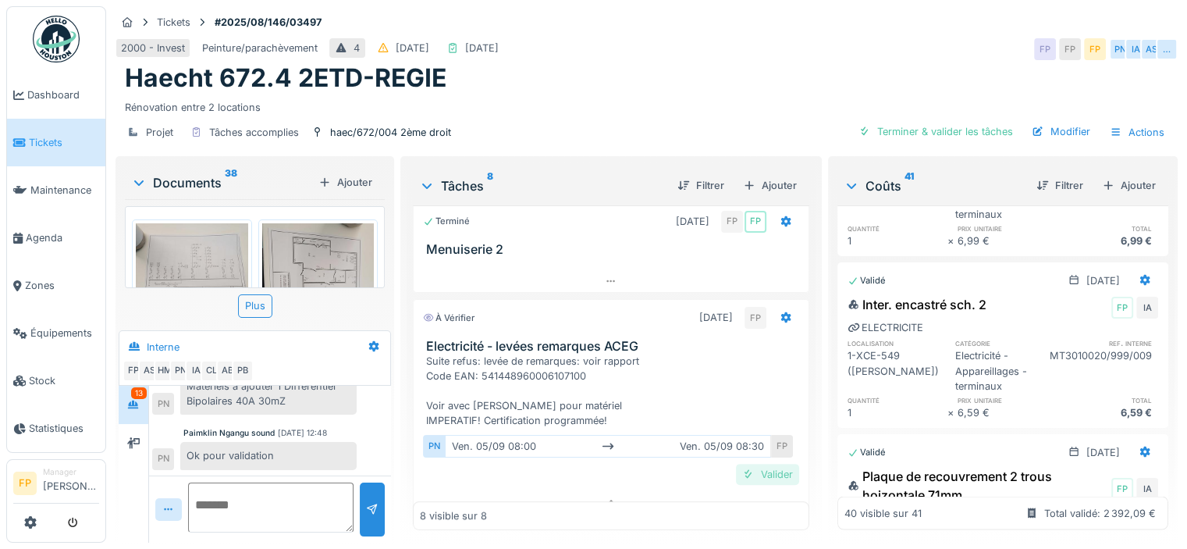
click at [768, 472] on div "Valider" at bounding box center [767, 474] width 63 height 21
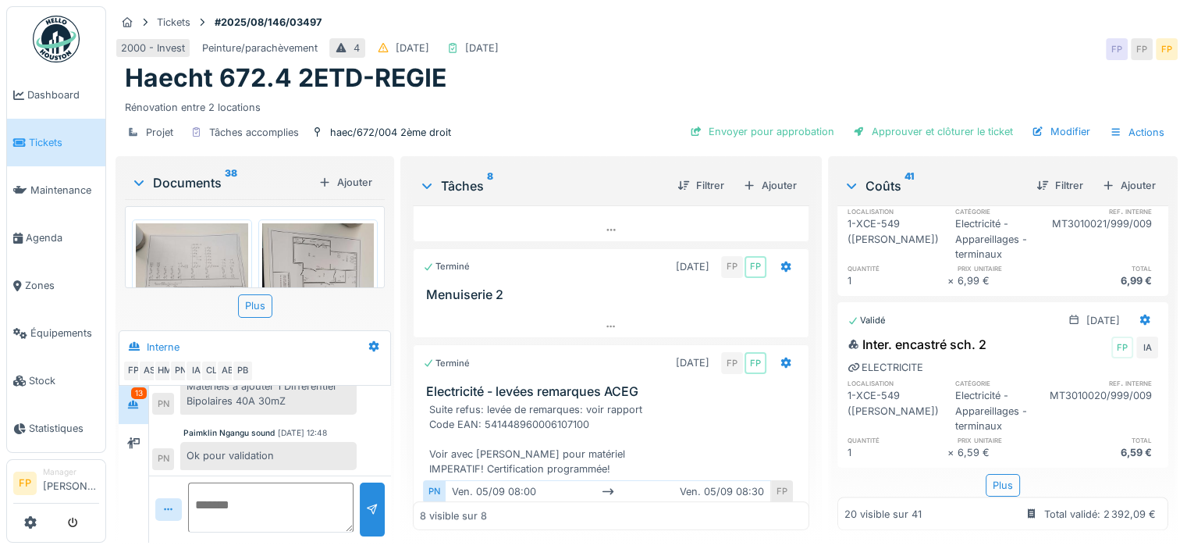
scroll to position [593, 0]
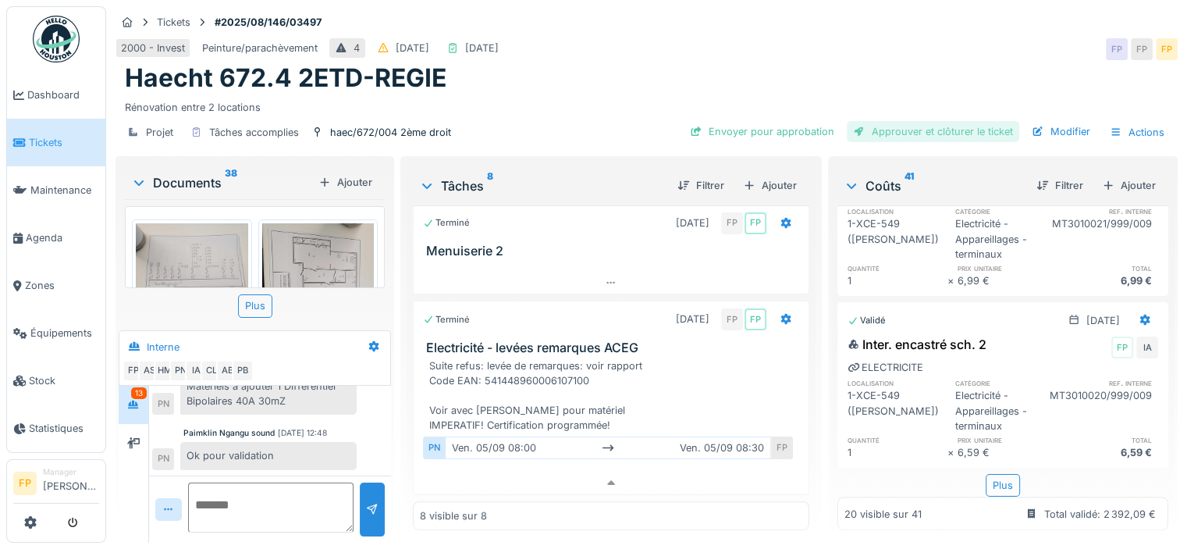
click at [947, 121] on div "Approuver et clôturer le ticket" at bounding box center [933, 131] width 173 height 21
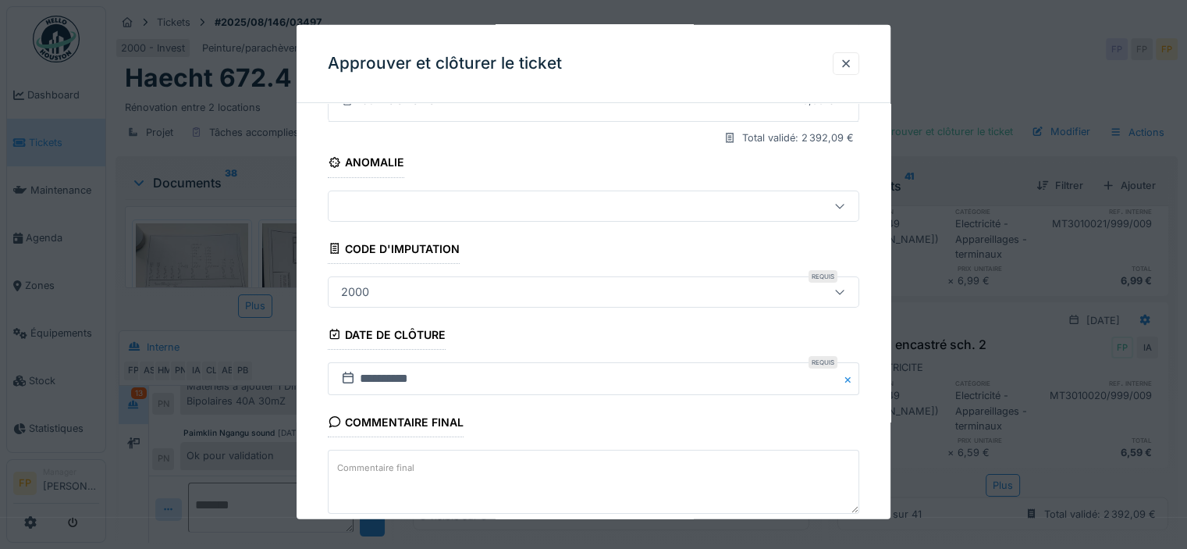
scroll to position [283, 0]
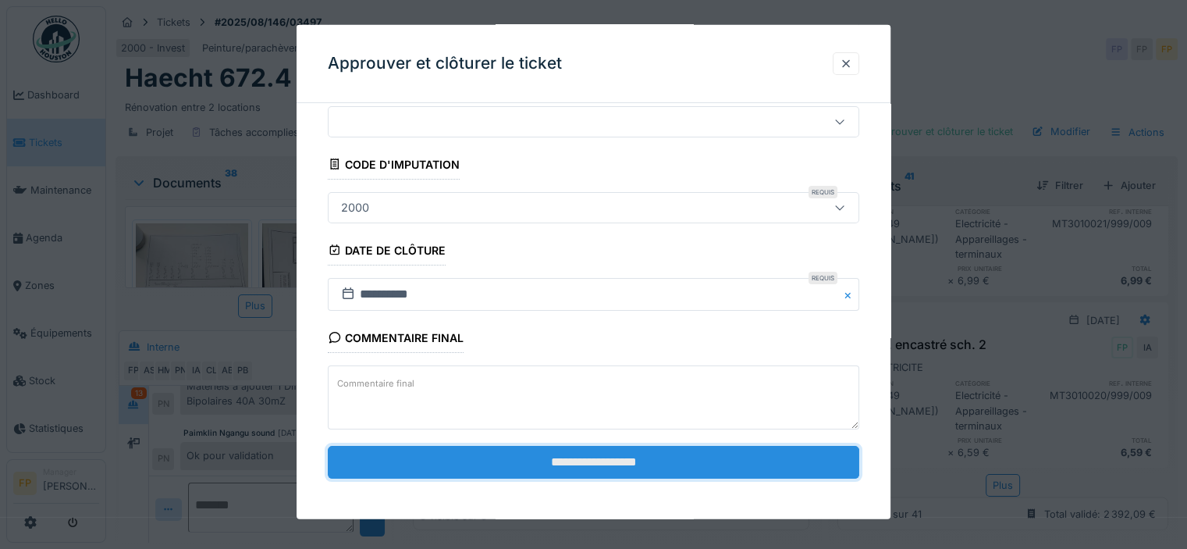
click at [590, 462] on input "**********" at bounding box center [594, 462] width 532 height 33
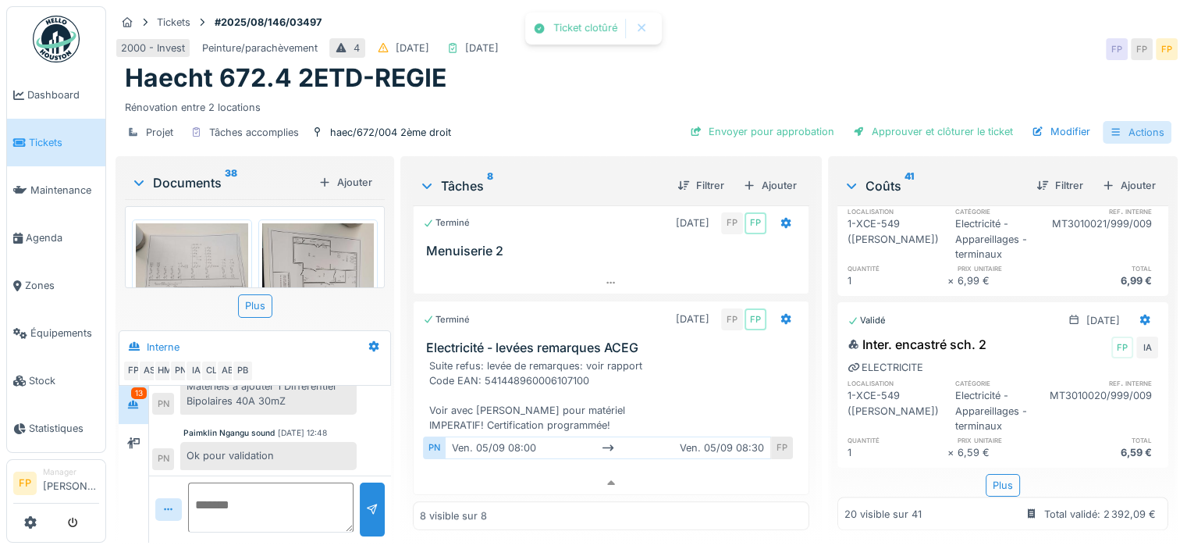
scroll to position [2796, 0]
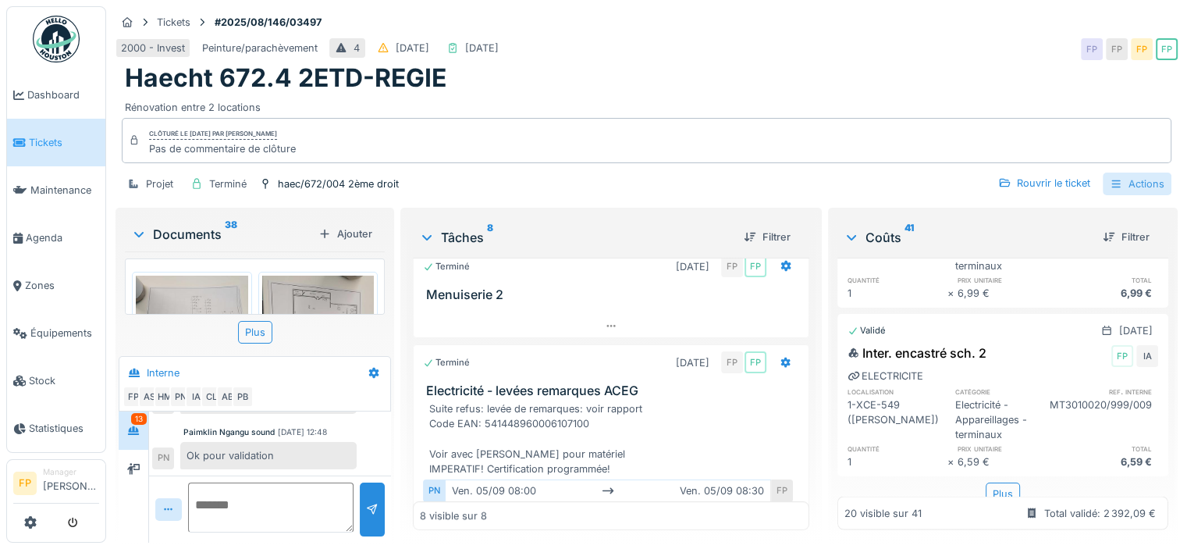
click at [1120, 173] on div "Actions" at bounding box center [1137, 184] width 69 height 23
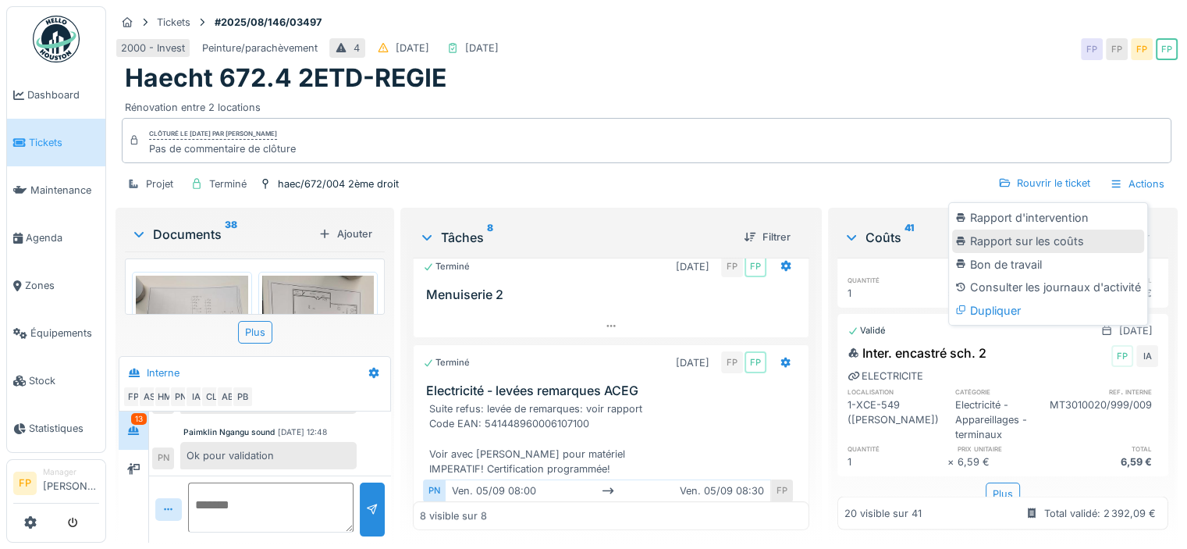
click at [1043, 231] on div "Rapport sur les coûts" at bounding box center [1048, 241] width 192 height 23
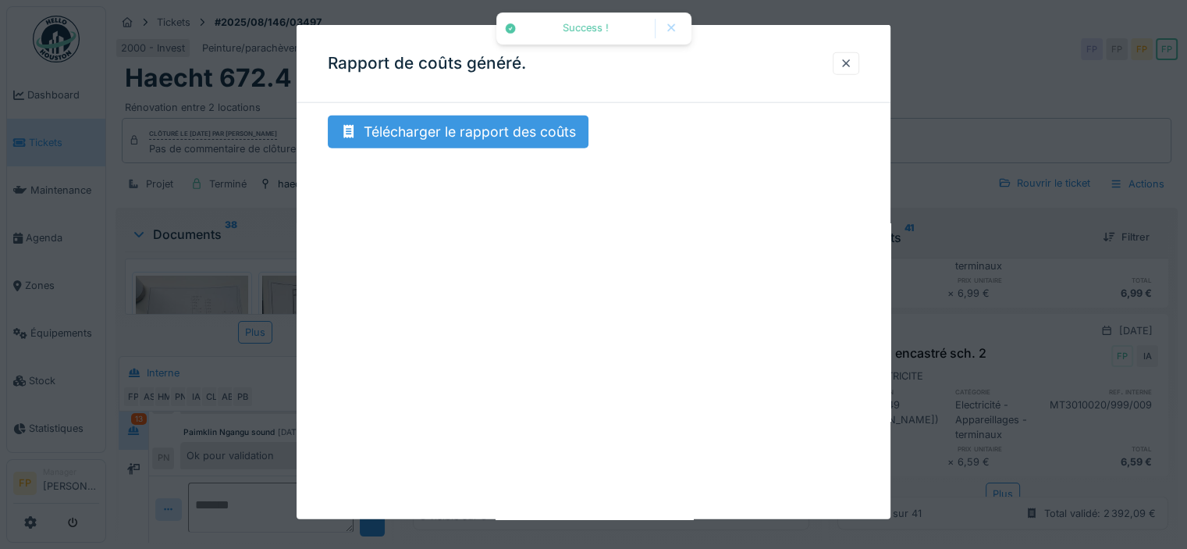
click at [461, 134] on div "Télécharger le rapport des coûts" at bounding box center [458, 132] width 261 height 33
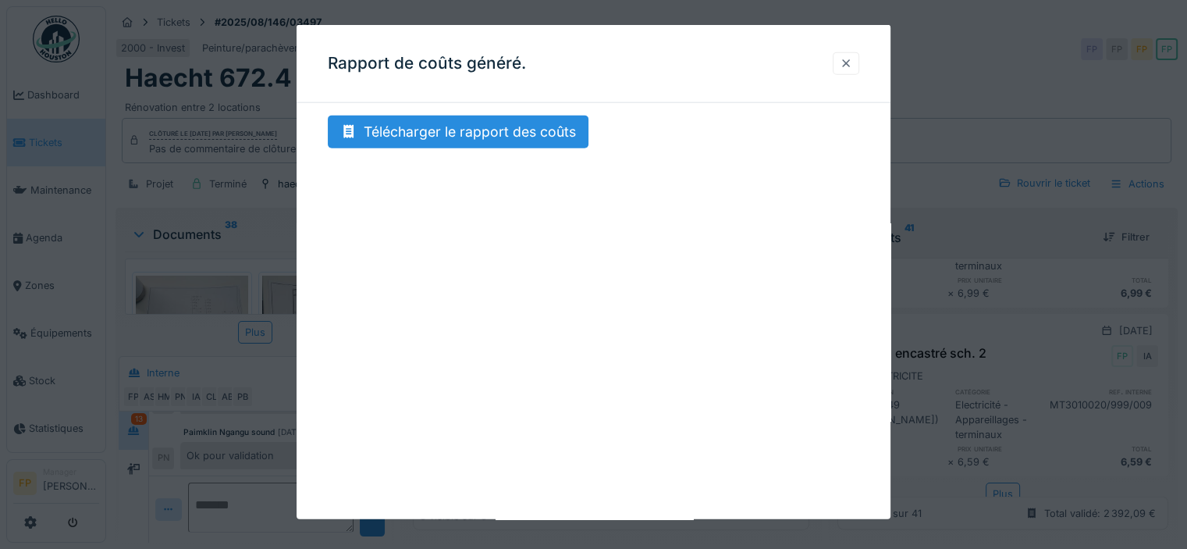
click at [860, 55] on div at bounding box center [846, 63] width 27 height 23
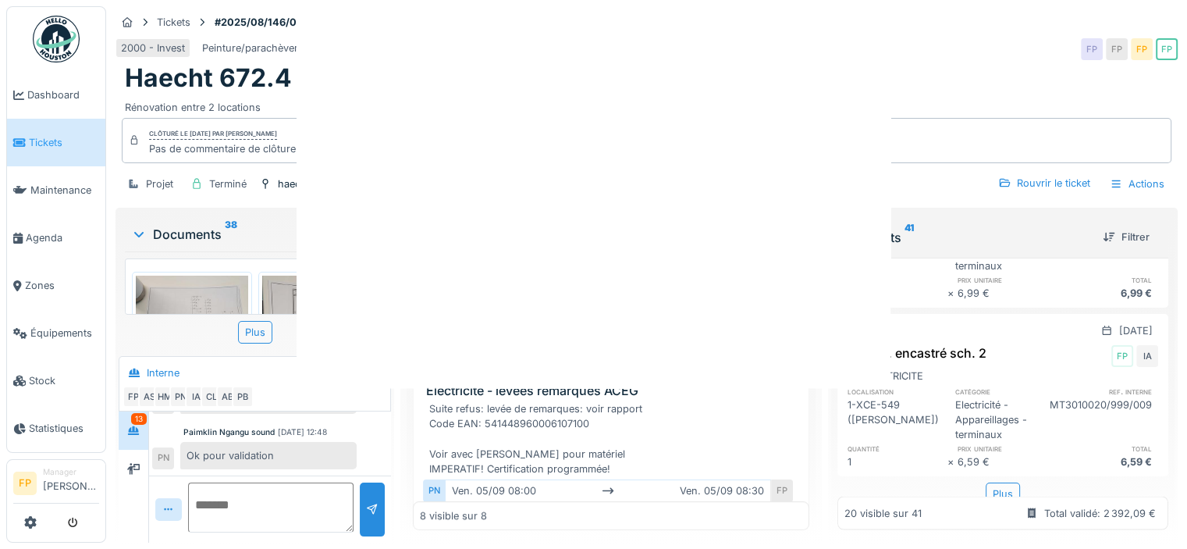
click at [853, 62] on div "Annuler Tickets #2025/08/146/03497 2000 - Invest Peinture/parachèvement 4 01/08…" at bounding box center [646, 274] width 1081 height 549
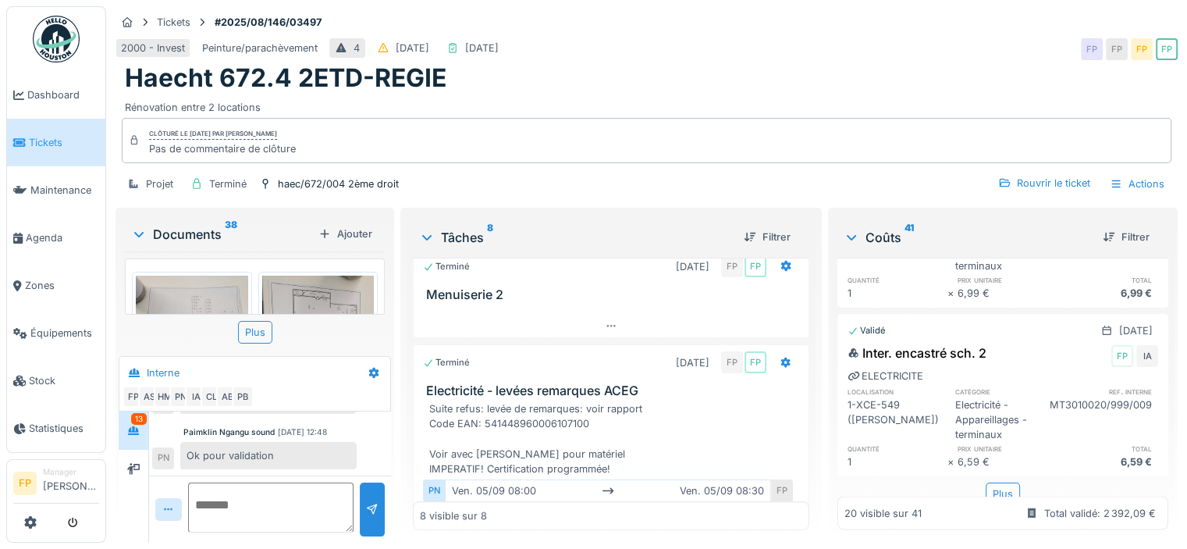
click at [886, 68] on div "Haecht 672.4 2ETD-REGIE" at bounding box center [647, 78] width 1044 height 30
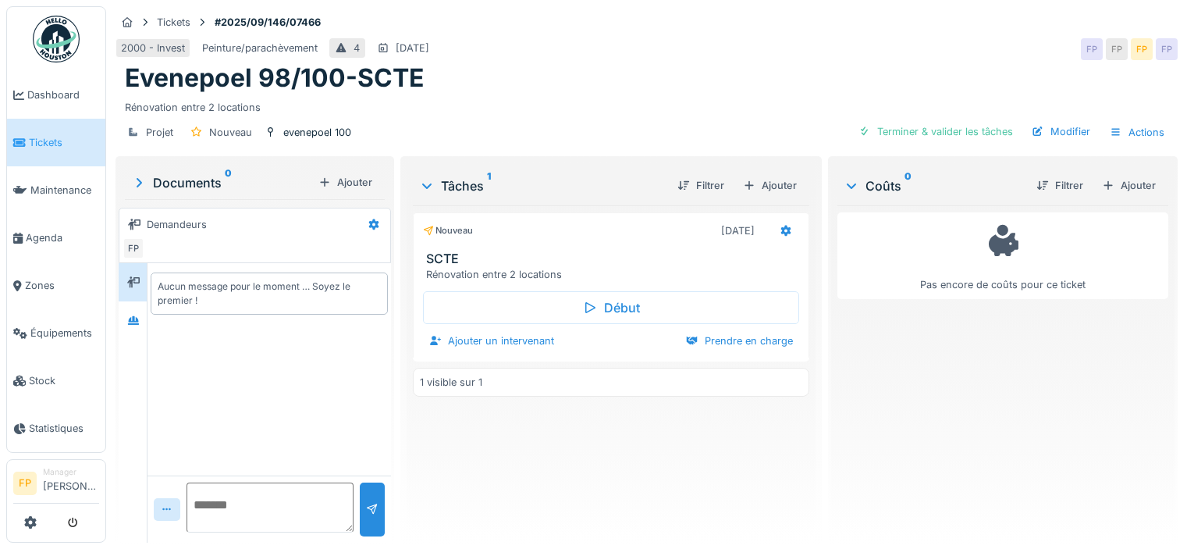
scroll to position [12, 0]
